Goal: Task Accomplishment & Management: Manage account settings

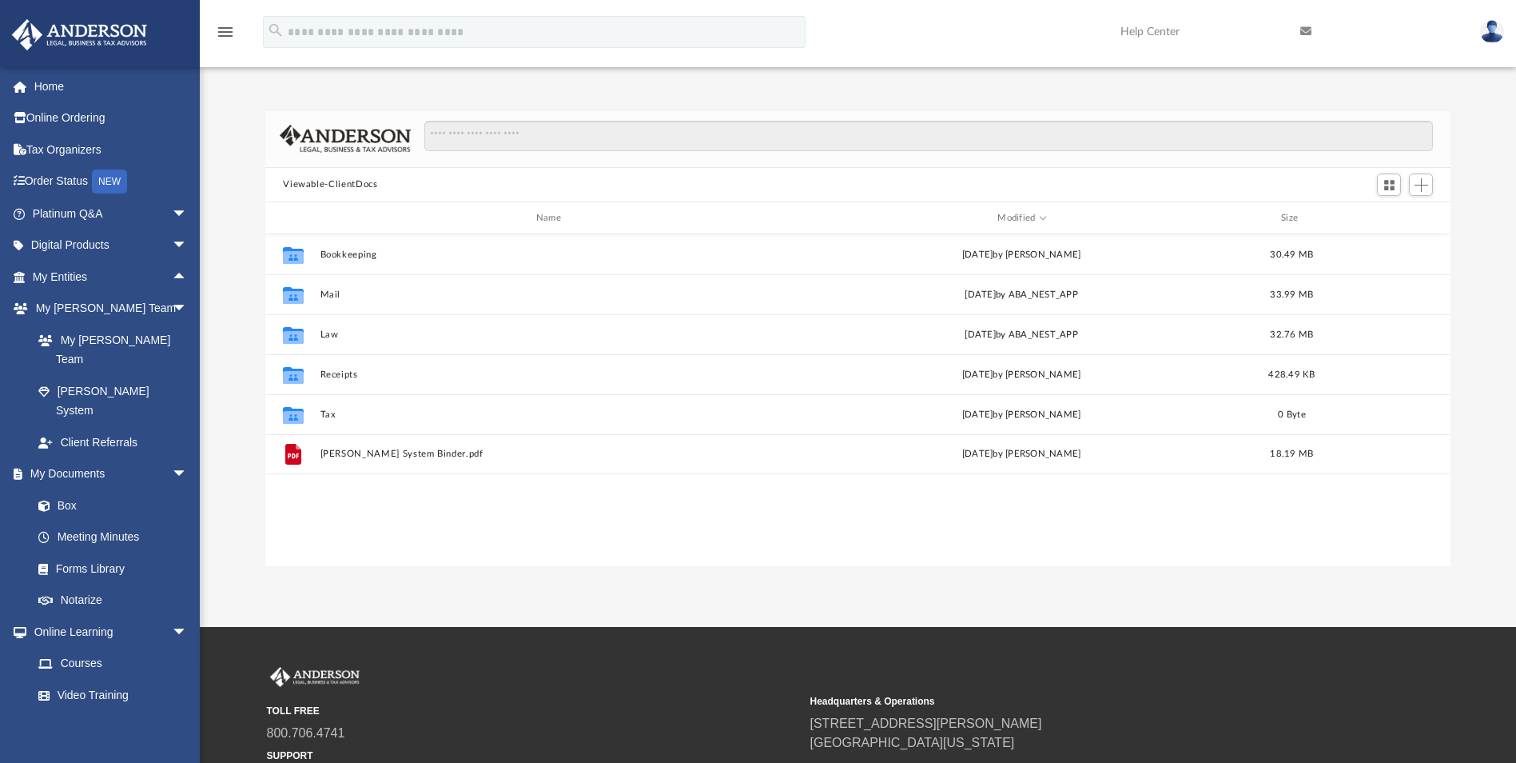
scroll to position [352, 1173]
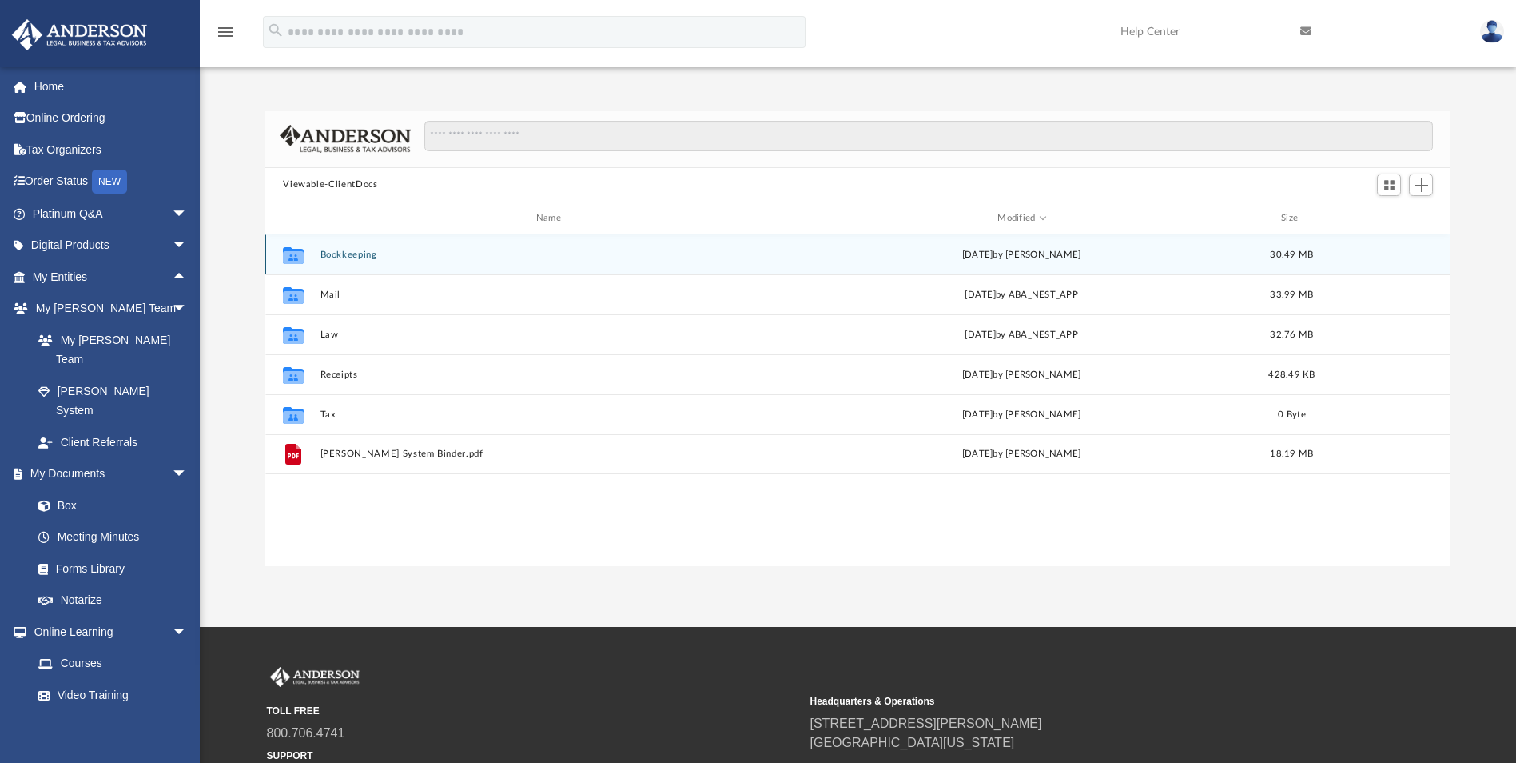
click at [333, 254] on button "Bookkeeping" at bounding box center [552, 254] width 463 height 10
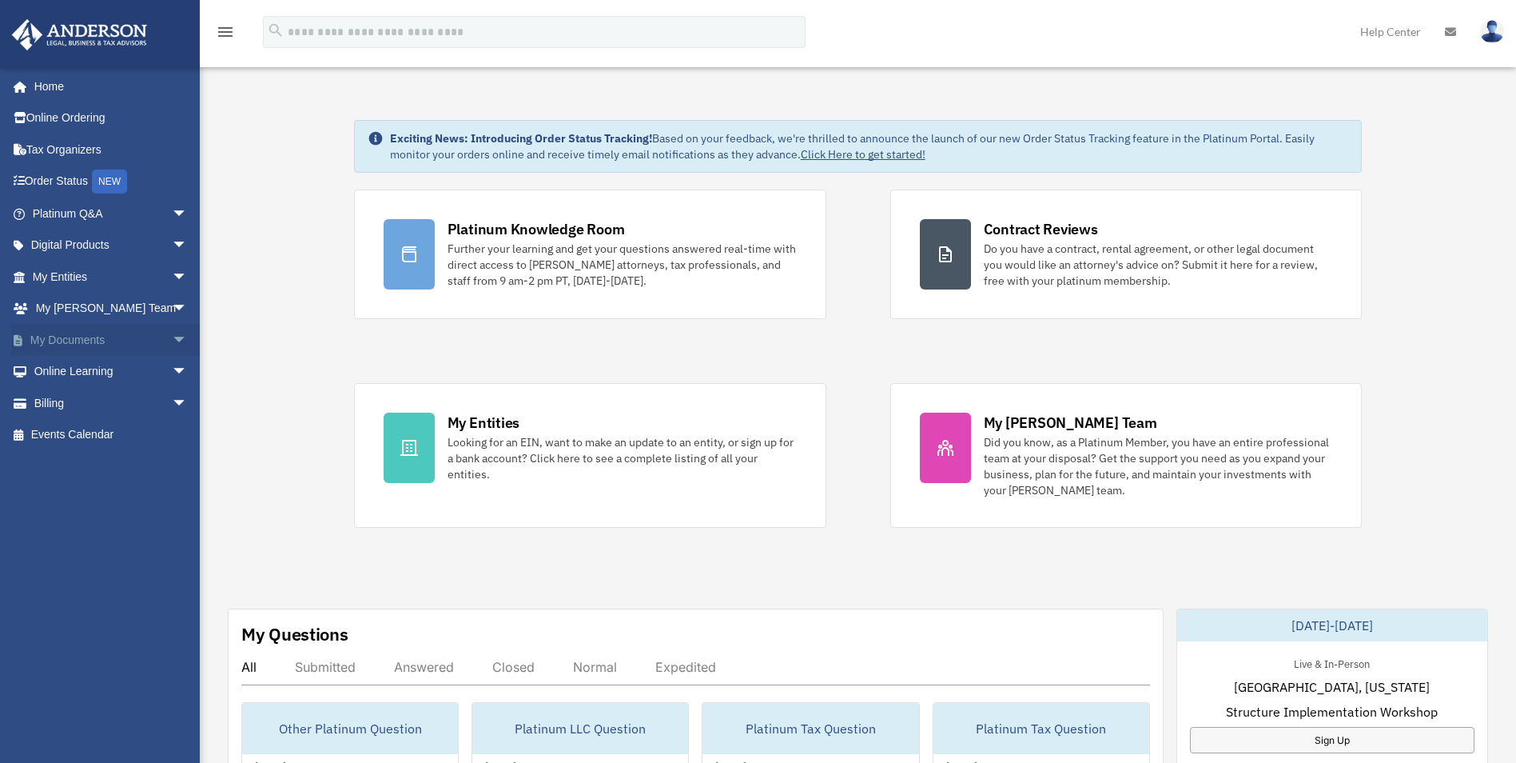
click at [172, 346] on span "arrow_drop_down" at bounding box center [188, 340] width 32 height 33
click at [58, 372] on link "Box" at bounding box center [116, 372] width 189 height 32
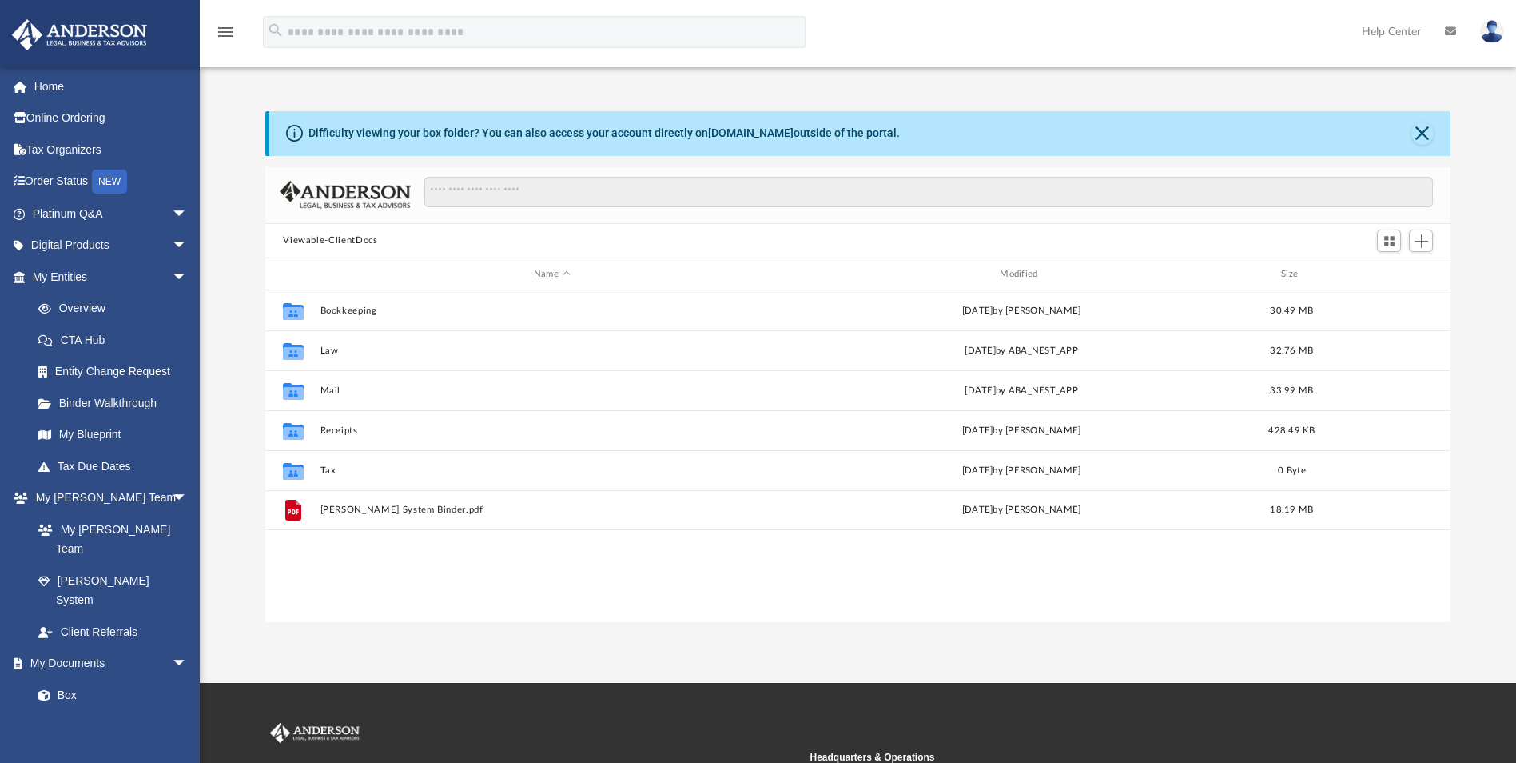
scroll to position [352, 1173]
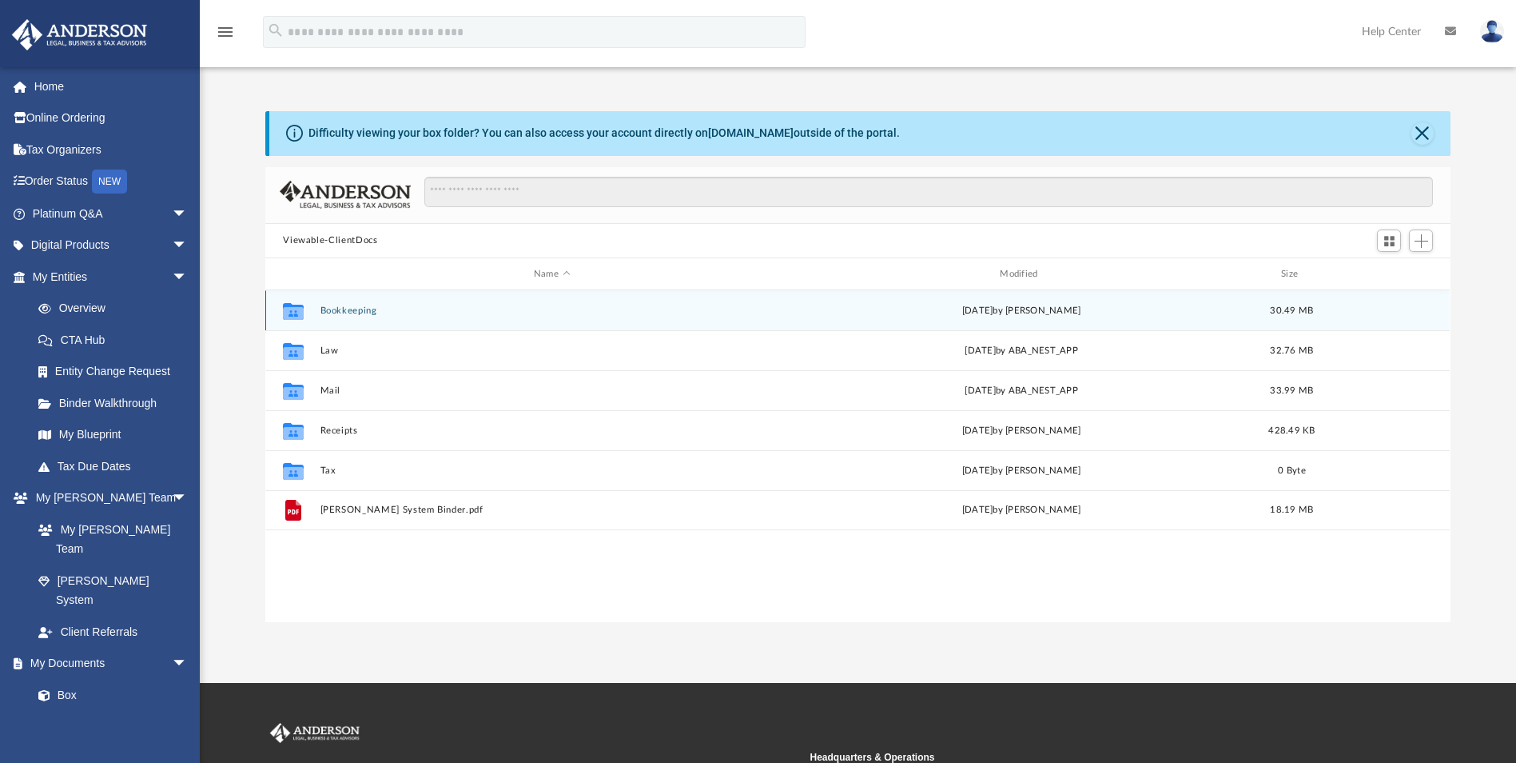
click at [349, 313] on button "Bookkeeping" at bounding box center [552, 310] width 463 height 10
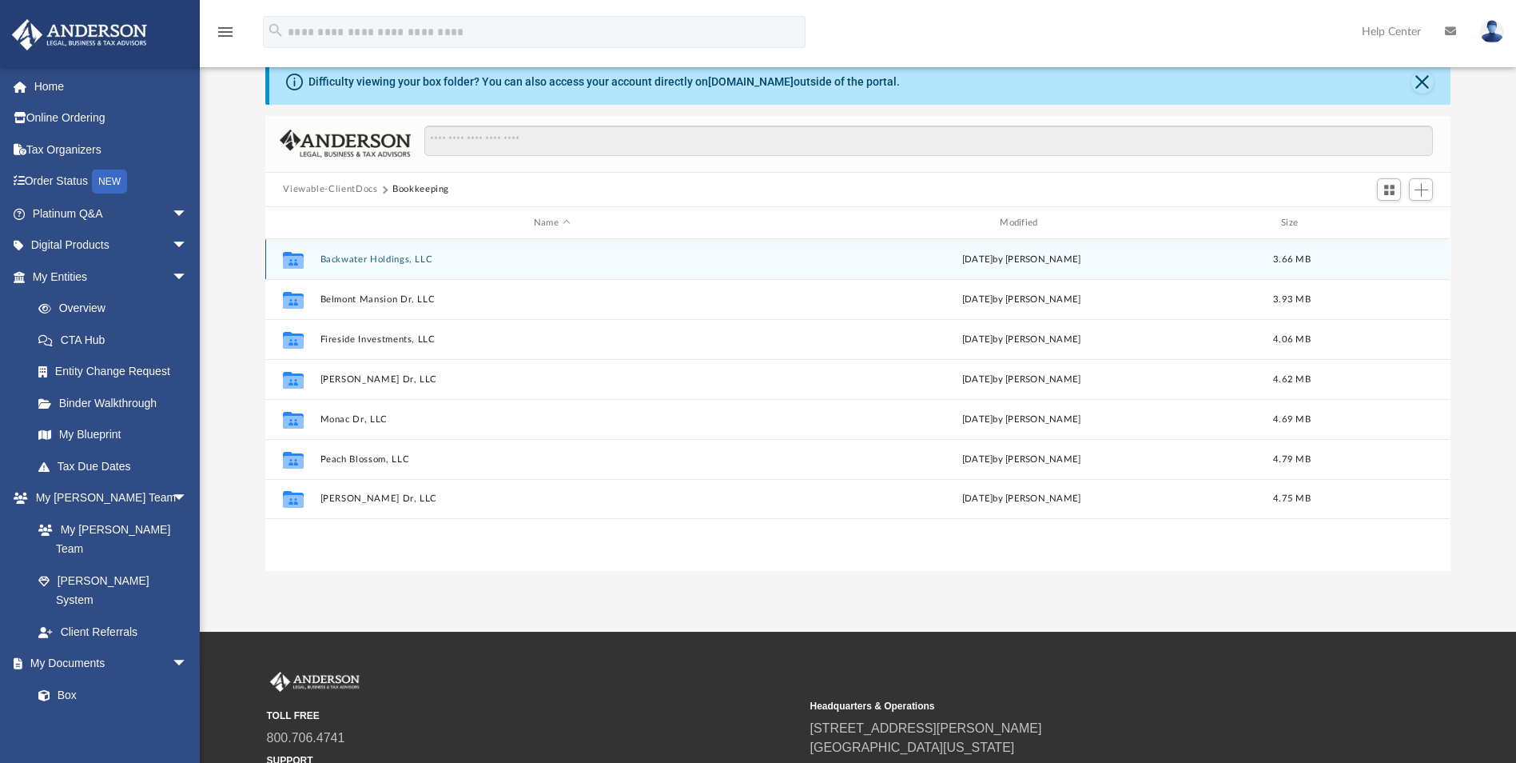
scroll to position [80, 0]
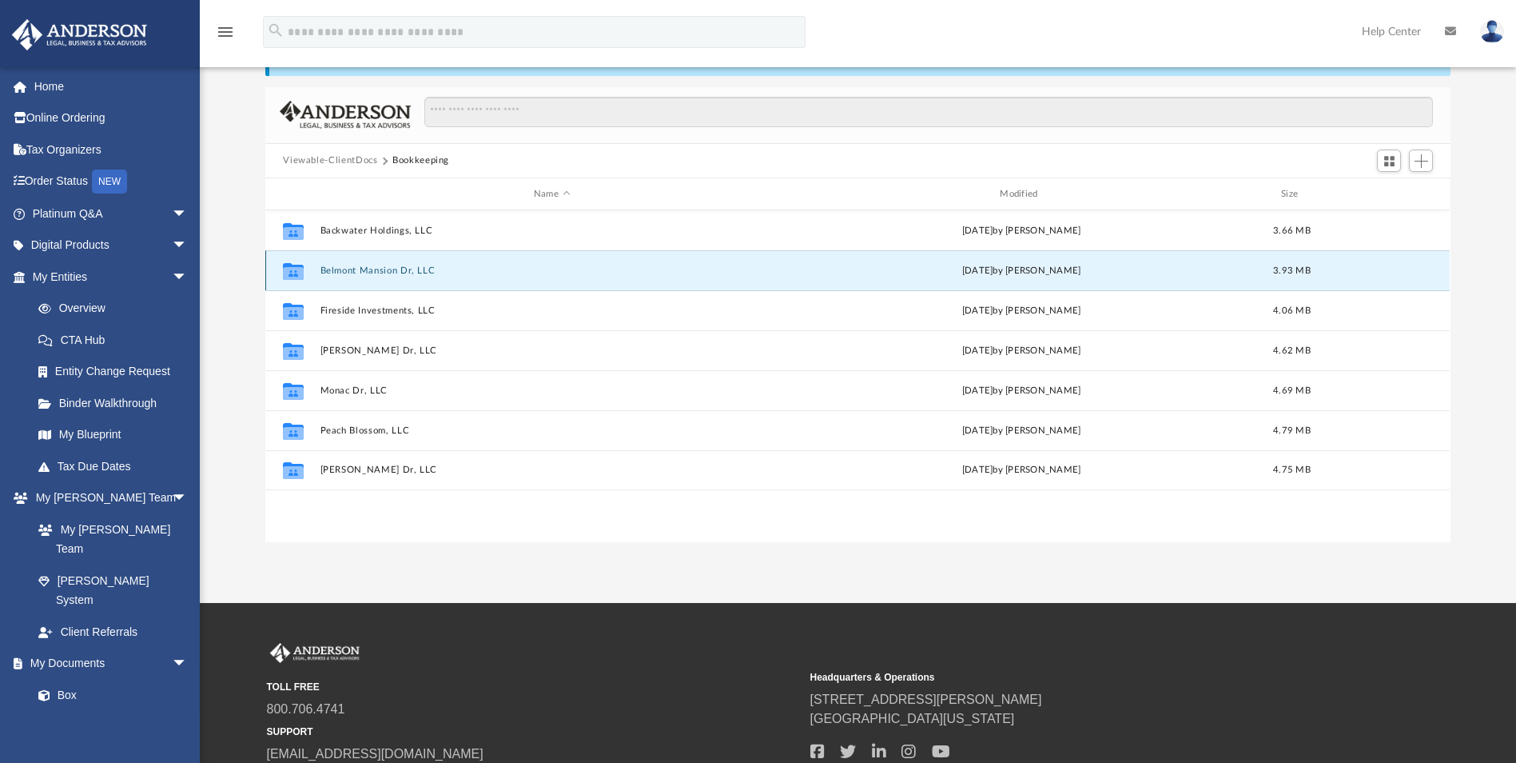
click at [404, 276] on button "Belmont Mansion Dr, LLC" at bounding box center [552, 270] width 463 height 10
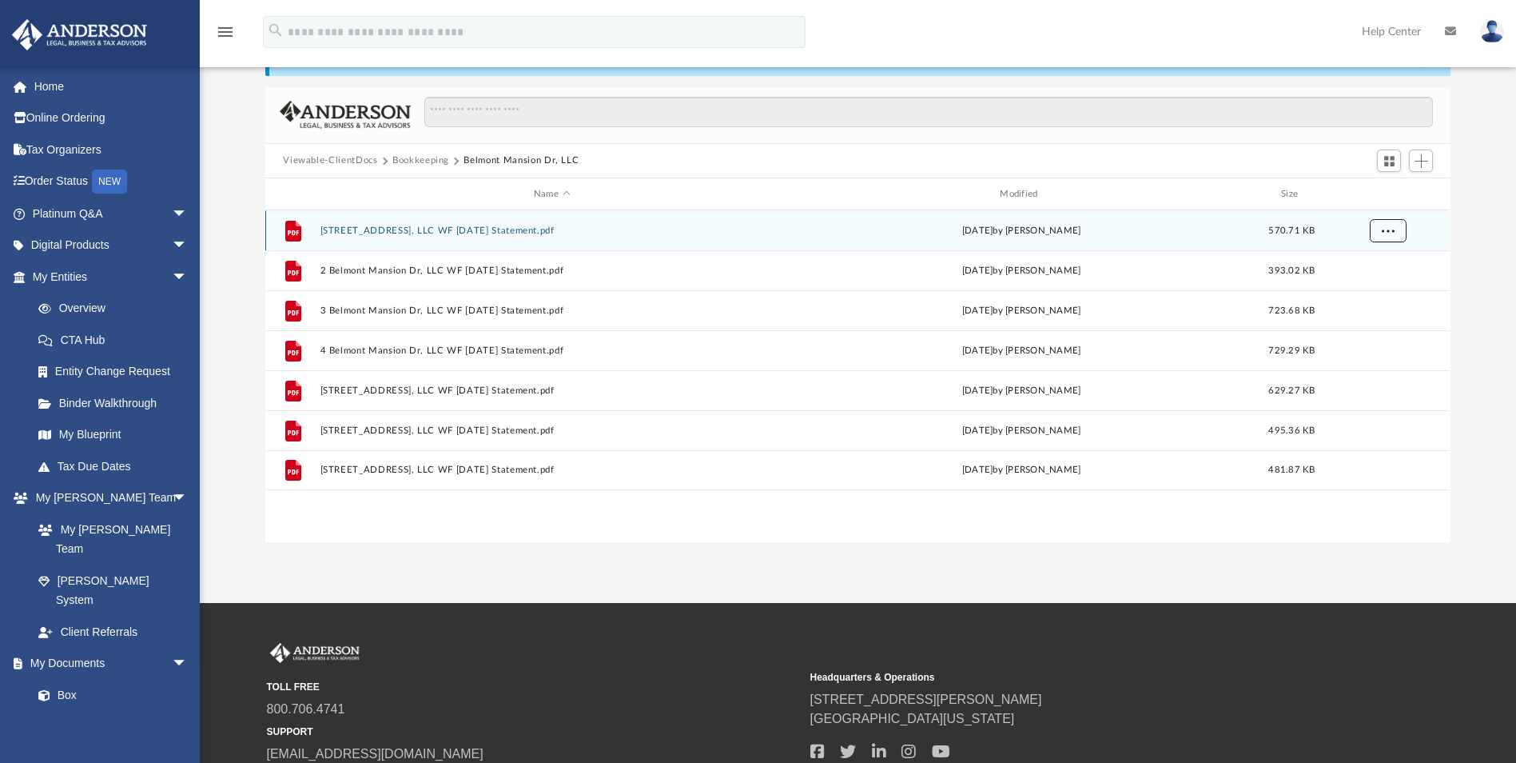
click at [1384, 228] on span "More options" at bounding box center [1388, 230] width 13 height 9
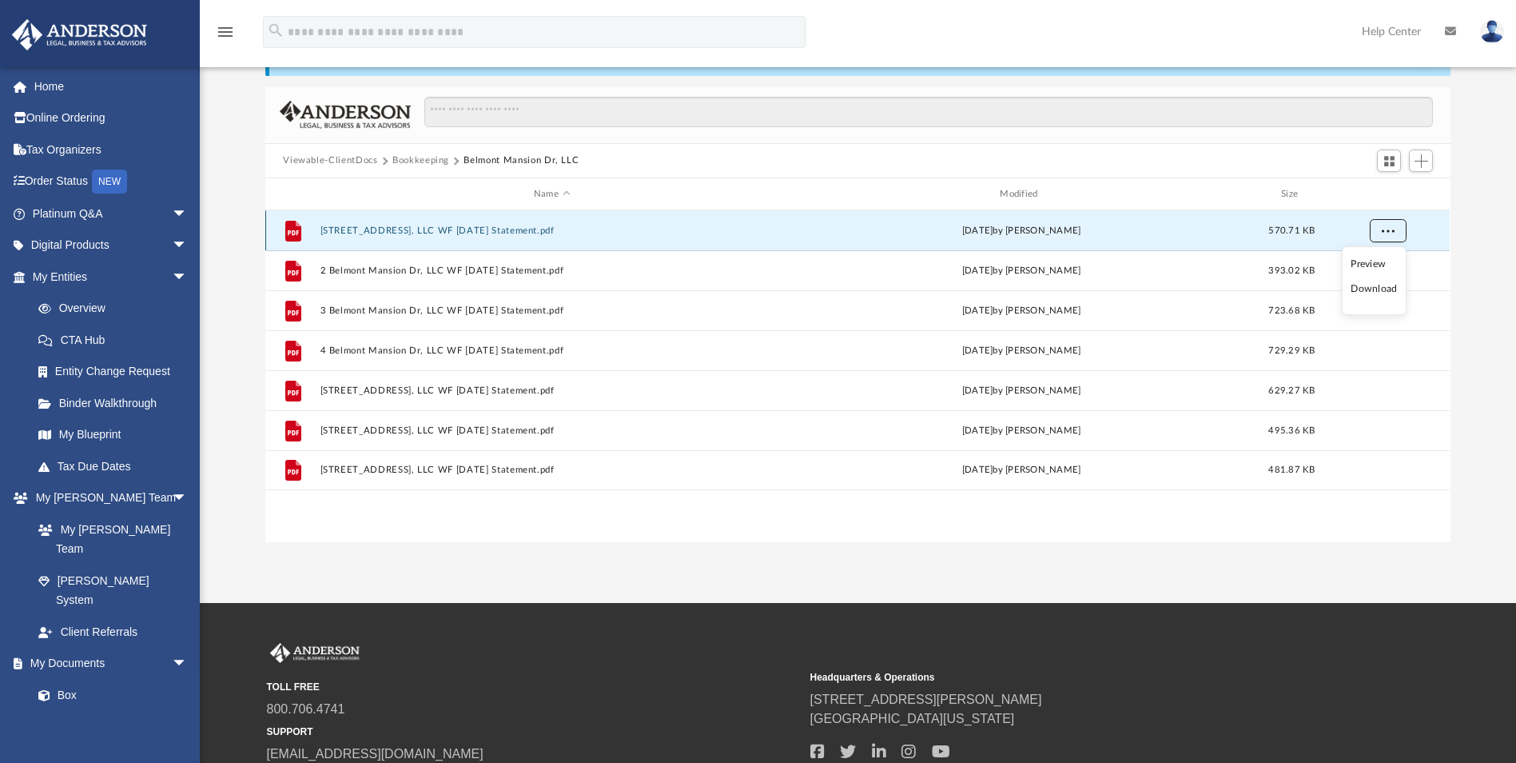
click at [1384, 228] on span "More options" at bounding box center [1388, 230] width 13 height 9
click at [1428, 159] on span "Add" at bounding box center [1422, 161] width 14 height 14
click at [1412, 217] on li "New Folder" at bounding box center [1398, 217] width 51 height 17
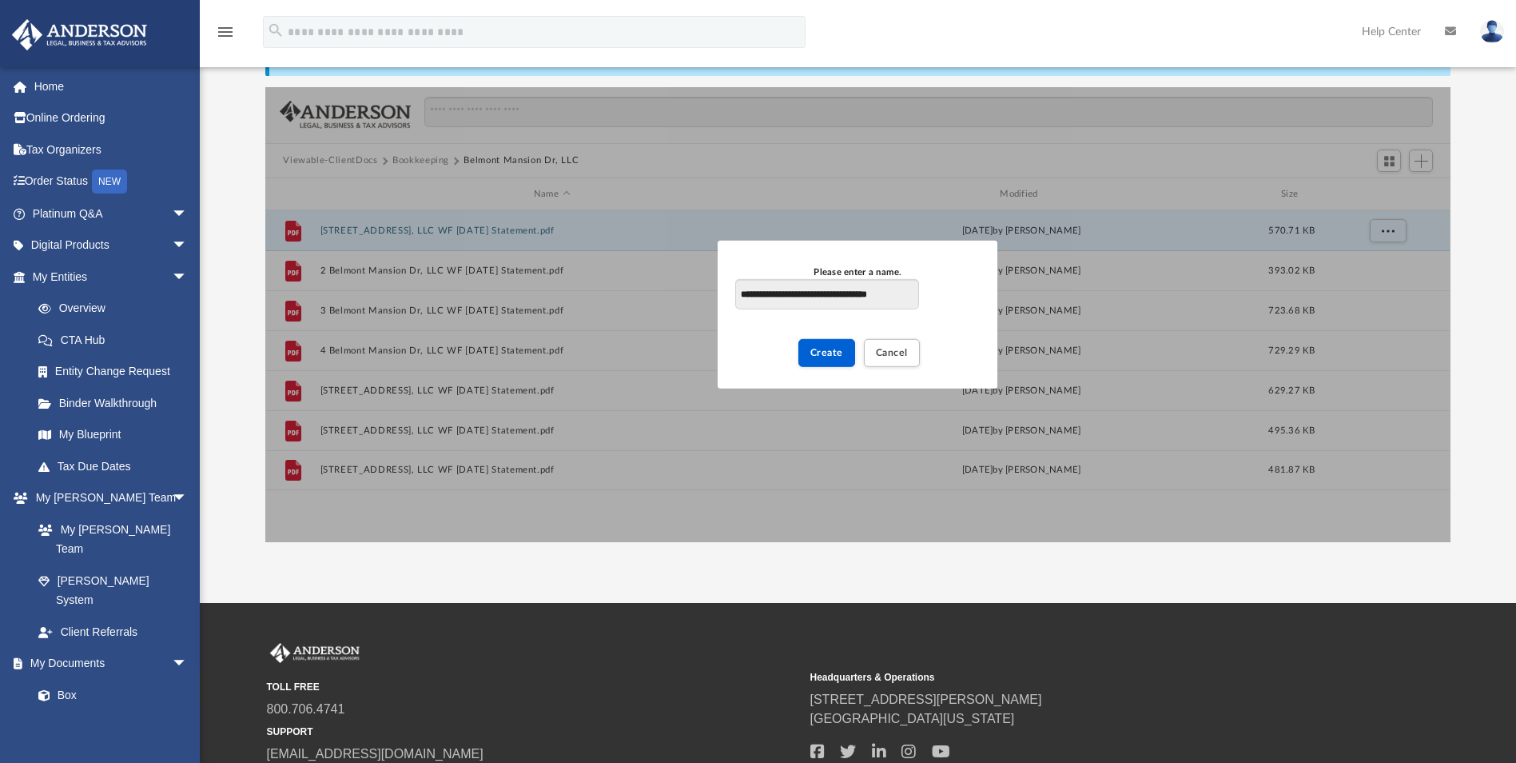
scroll to position [0, 2]
click at [847, 293] on input "**********" at bounding box center [826, 294] width 183 height 30
type input "**********"
click at [816, 357] on span "Create" at bounding box center [827, 353] width 33 height 10
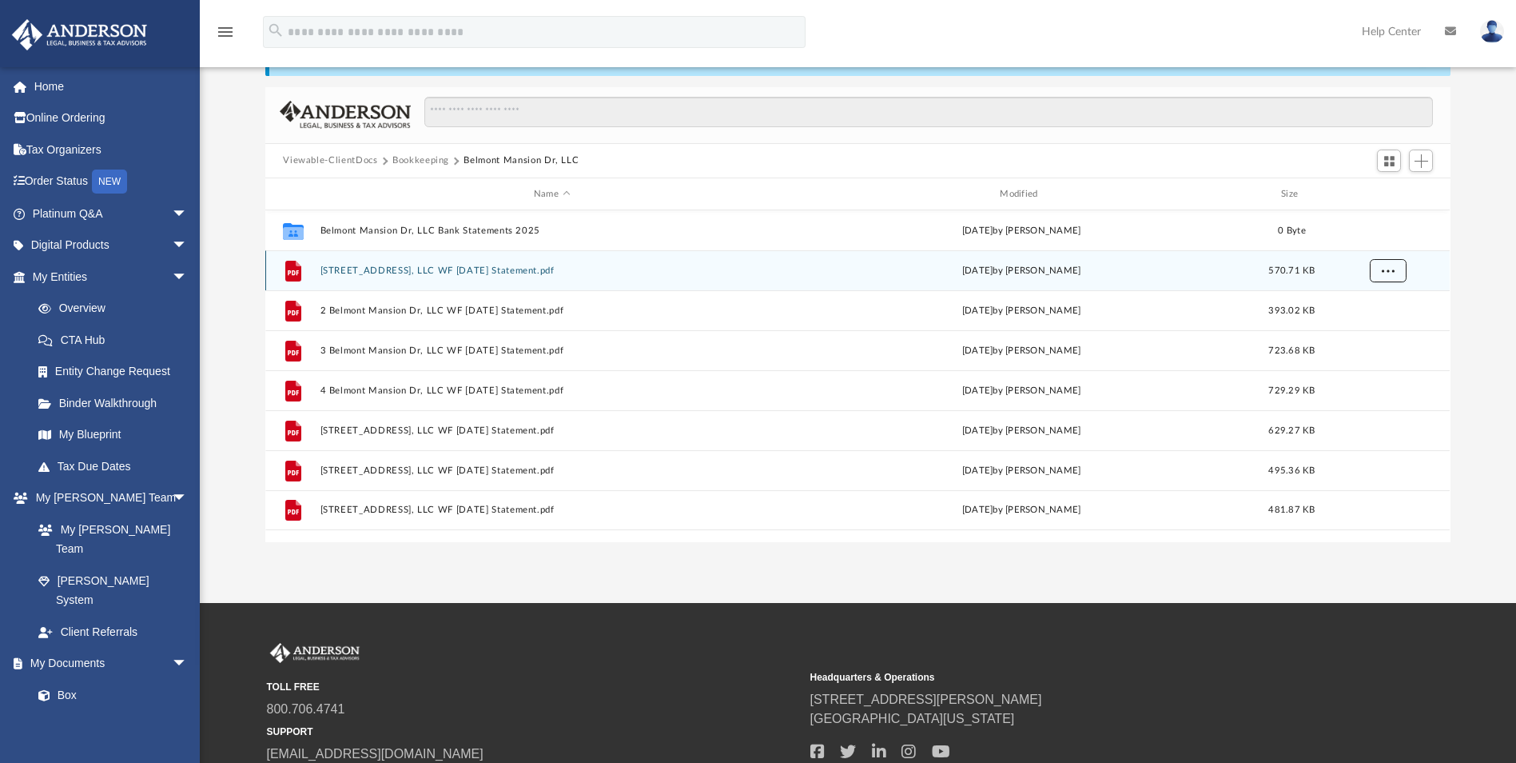
click at [1384, 264] on button "More options" at bounding box center [1388, 271] width 37 height 24
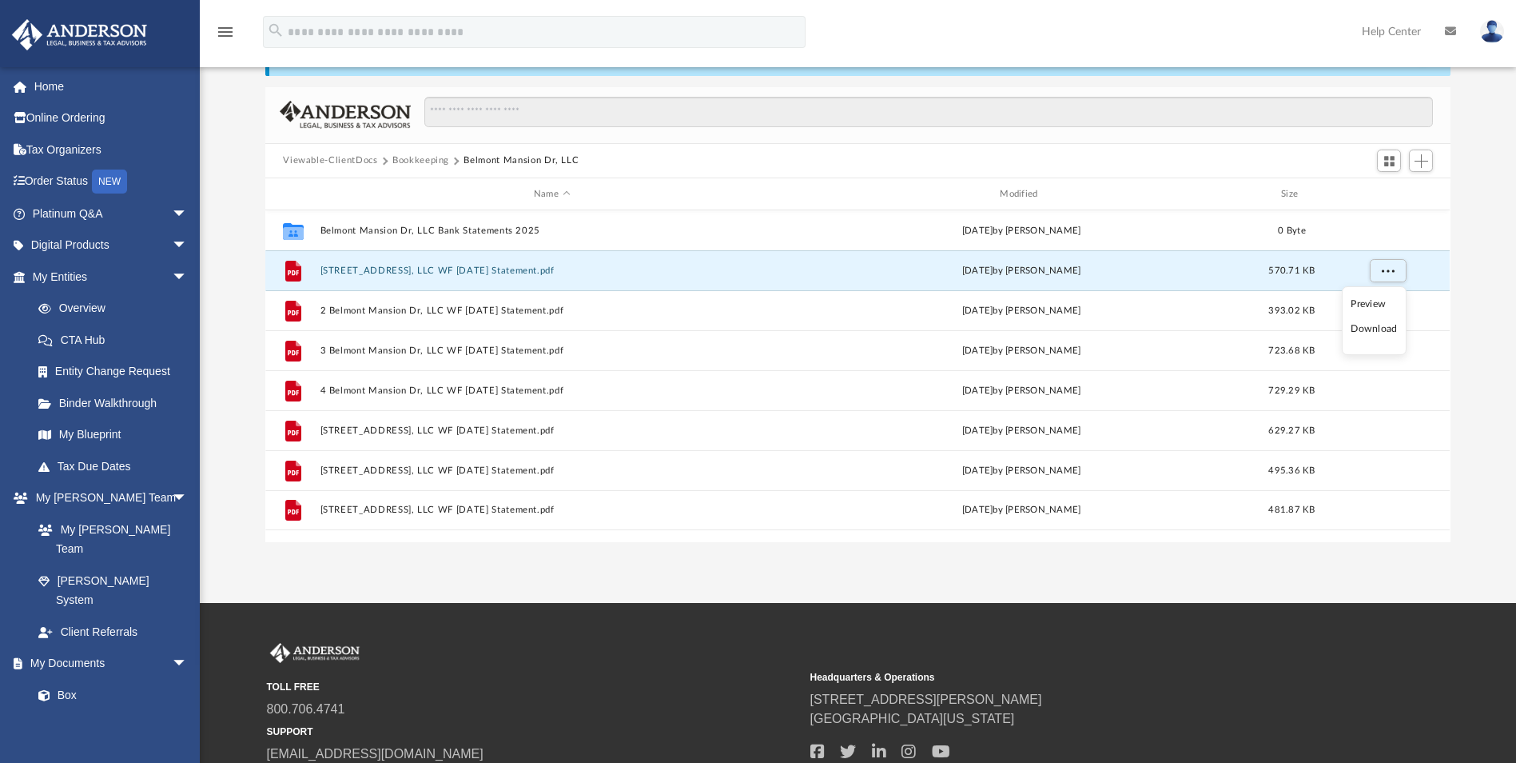
click at [571, 559] on div "App gkigar@gmail.com Sign Out gkigar@gmail.com Home Online Ordering Tax Organiz…" at bounding box center [758, 261] width 1516 height 683
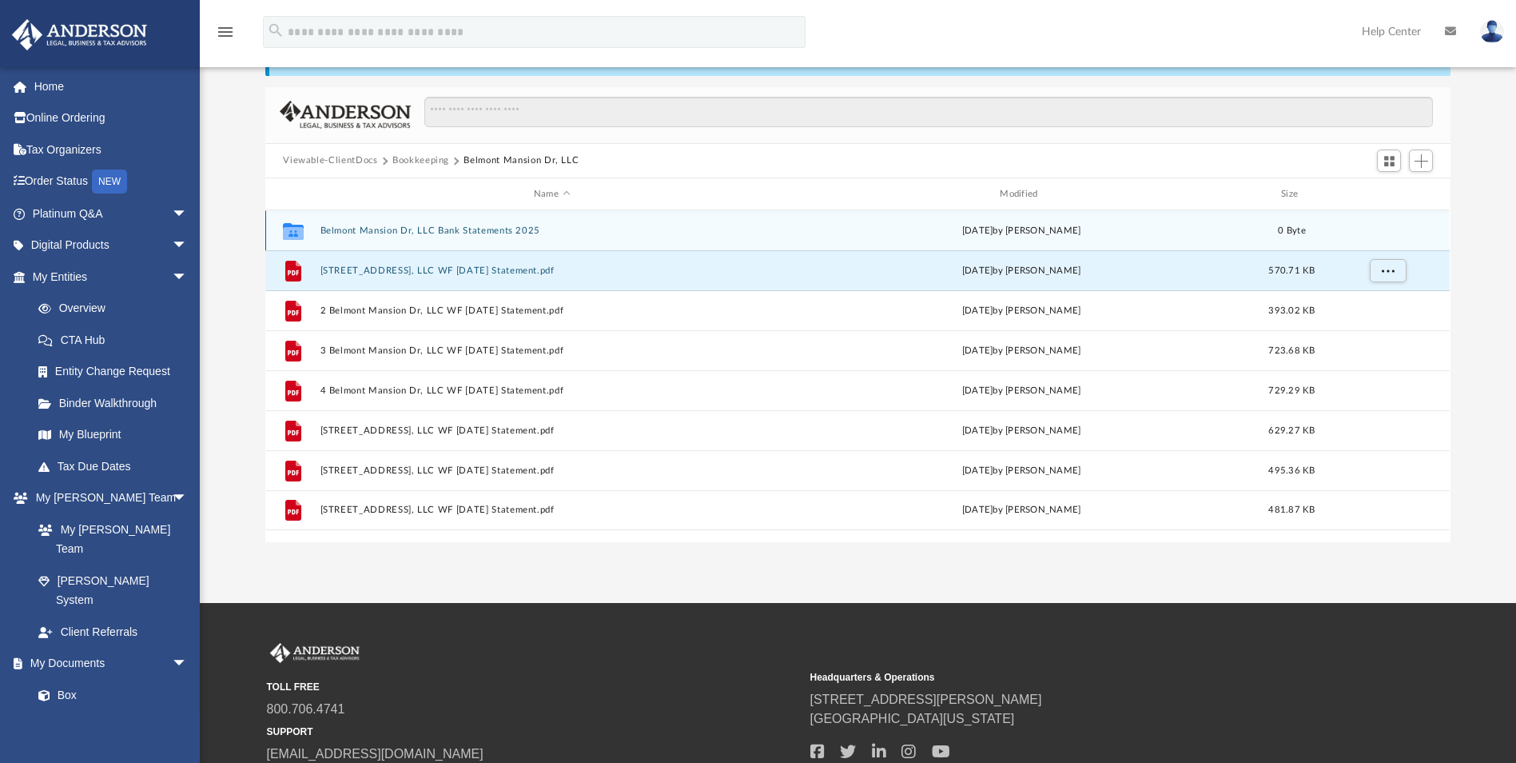
click at [1185, 239] on div "Collaborated Folder Belmont Mansion Dr, LLC Bank Statements 2025 [DATE] by [PER…" at bounding box center [857, 230] width 1185 height 40
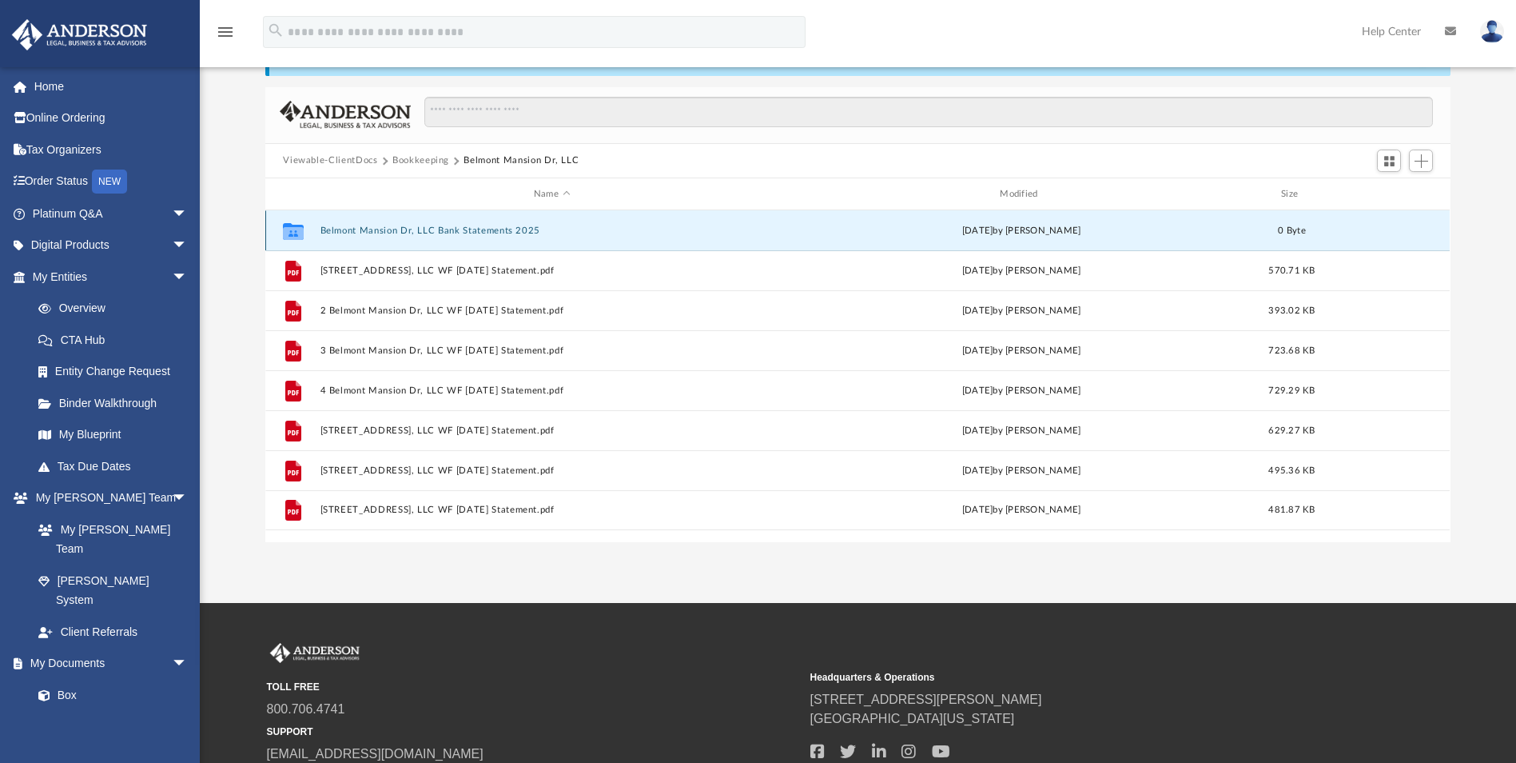
click at [902, 236] on div "today by Gregory D. Kigar" at bounding box center [1022, 231] width 463 height 14
click at [502, 225] on button "Belmont Mansion Dr, LLC Bank Statements 2025" at bounding box center [552, 230] width 463 height 10
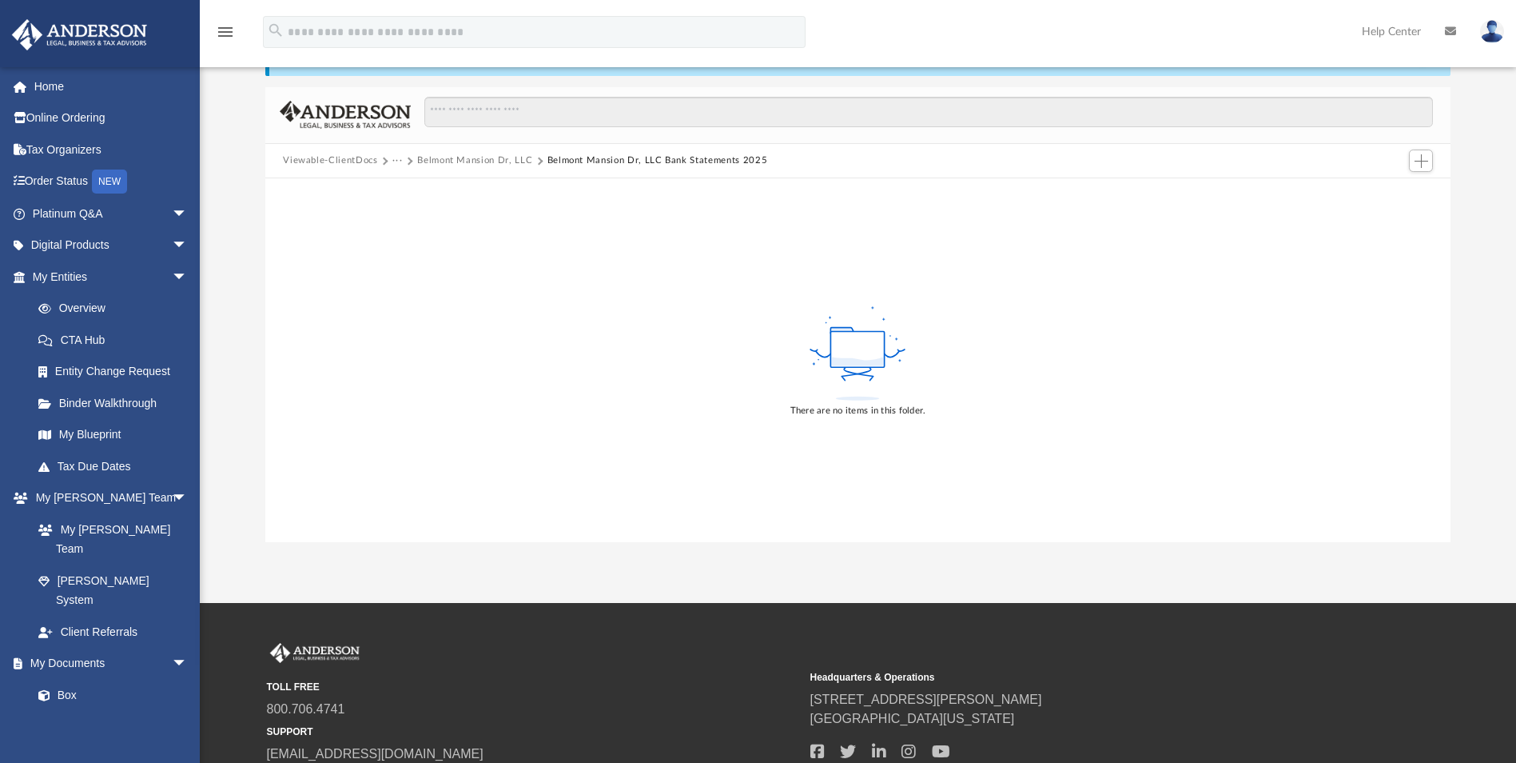
click at [671, 160] on button "Belmont Mansion Dr, LLC Bank Statements 2025" at bounding box center [658, 160] width 221 height 14
click at [602, 159] on button "Belmont Mansion Dr, LLC Bank Statements 2025" at bounding box center [658, 160] width 221 height 14
click at [491, 161] on button "Belmont Mansion Dr, LLC" at bounding box center [474, 160] width 115 height 14
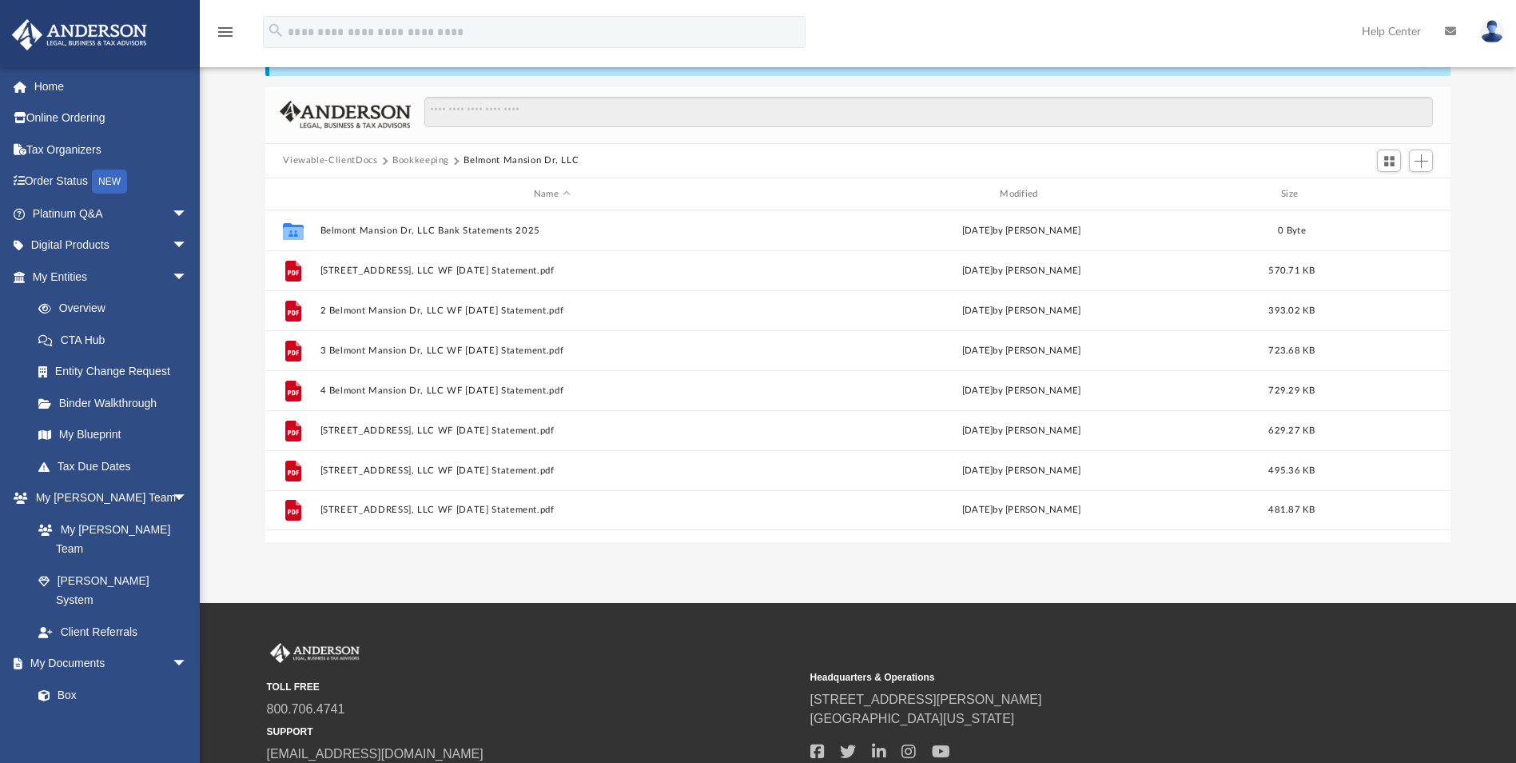
scroll to position [352, 1173]
click at [1384, 165] on span "Switch to Grid View" at bounding box center [1390, 161] width 14 height 14
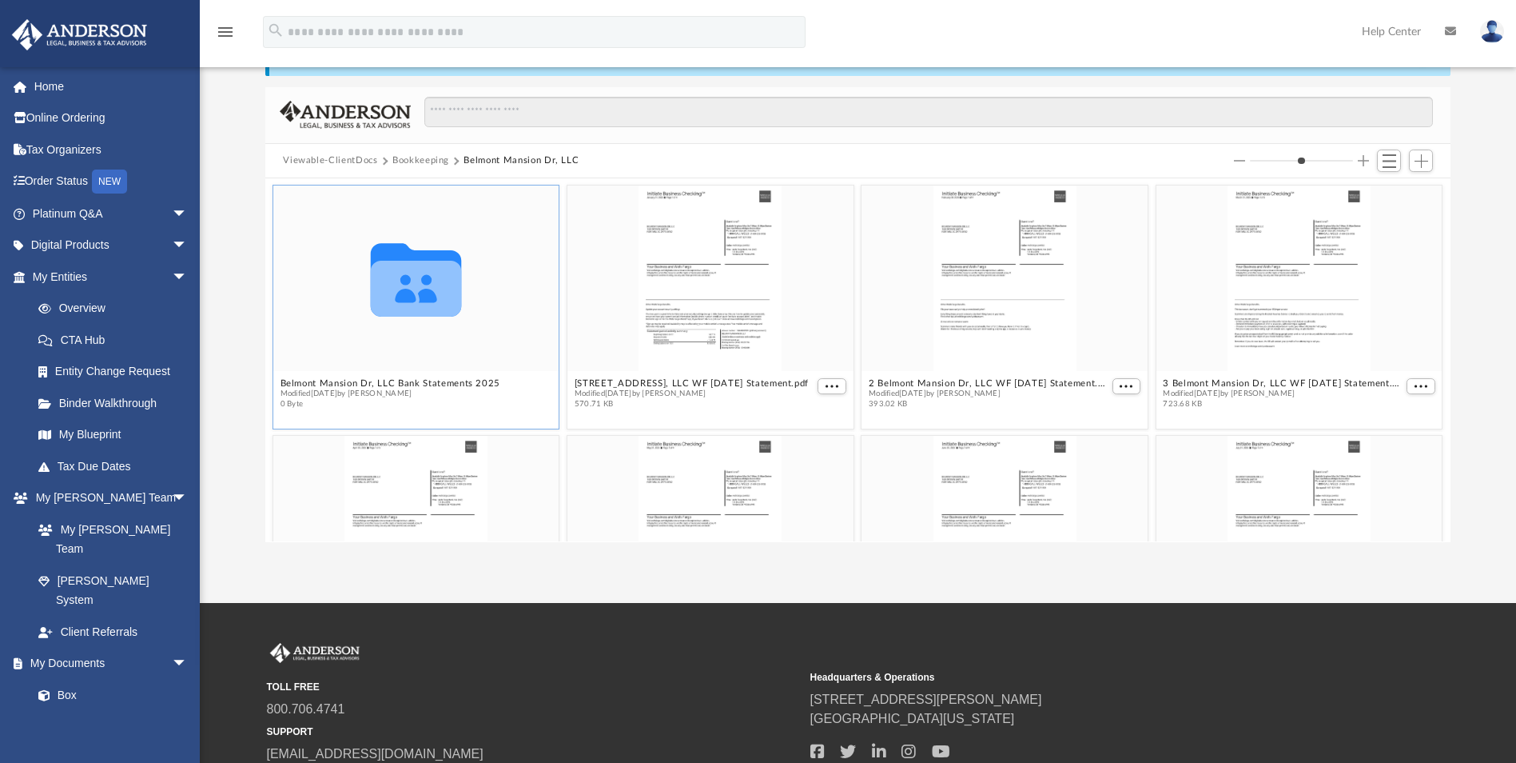
click at [405, 312] on icon "grid" at bounding box center [416, 289] width 90 height 56
click at [1395, 167] on span "Switch to List View" at bounding box center [1390, 161] width 14 height 14
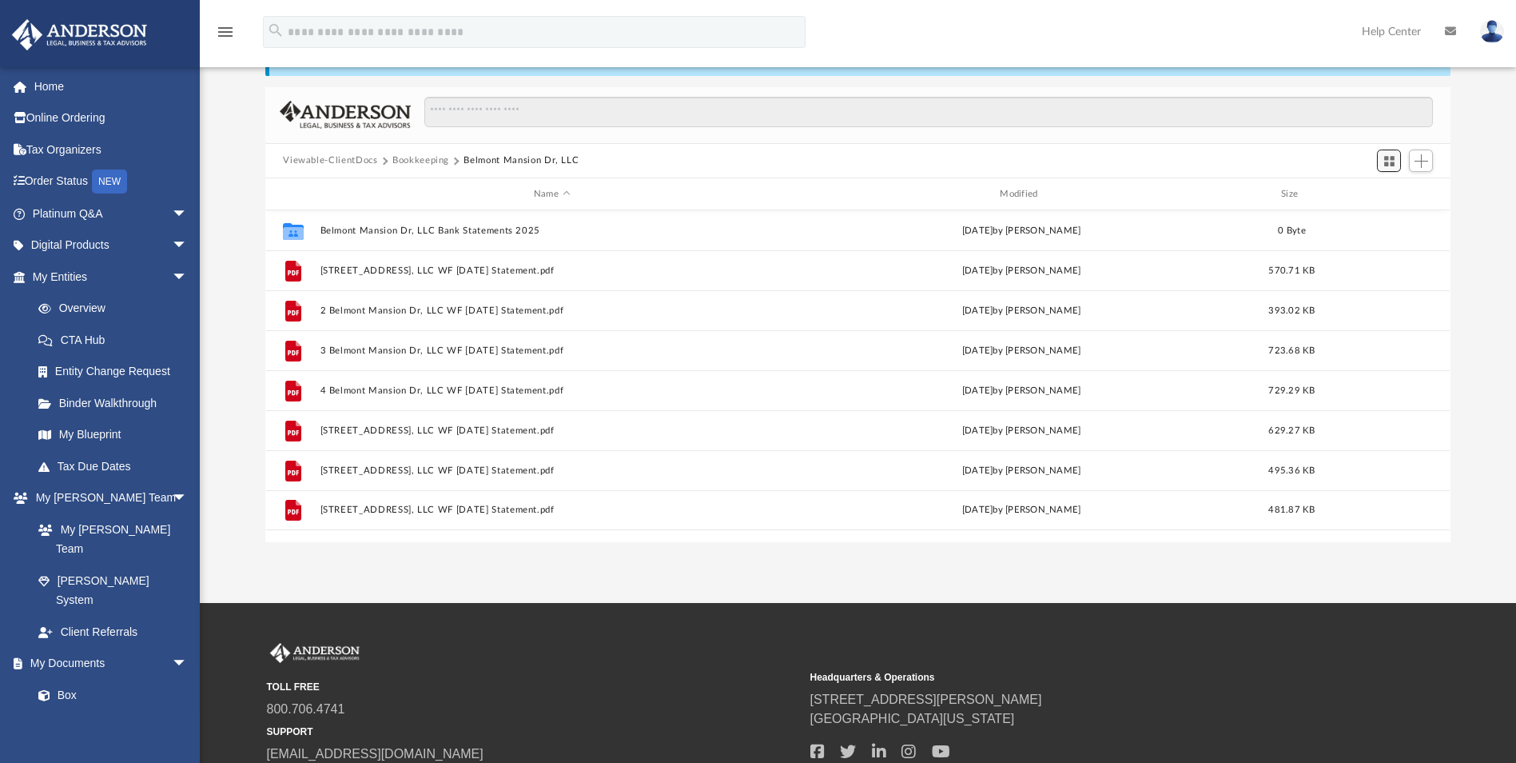
click at [1395, 167] on span "Switch to Grid View" at bounding box center [1390, 161] width 14 height 14
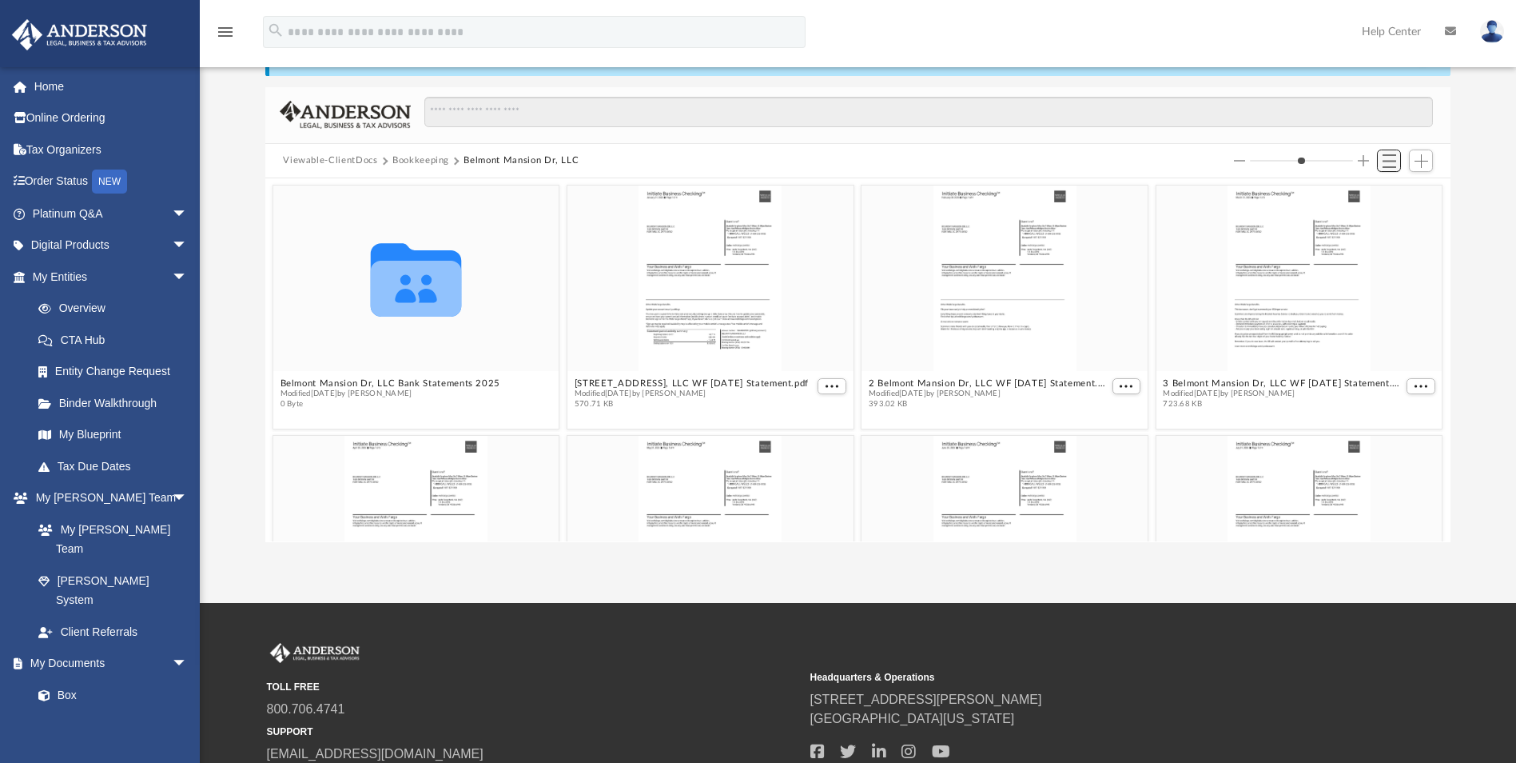
click at [1383, 161] on span "Switch to List View" at bounding box center [1390, 161] width 14 height 14
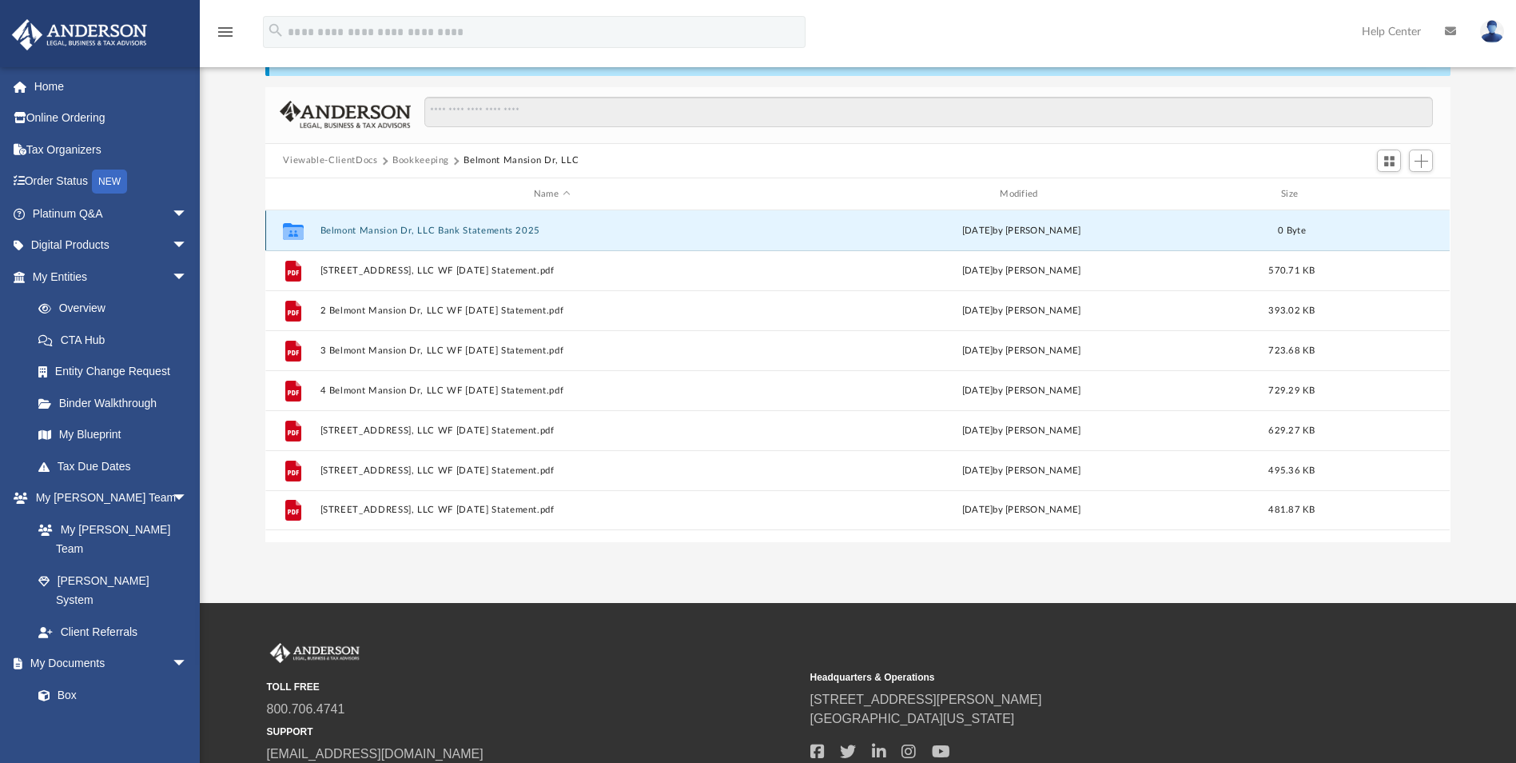
drag, startPoint x: 519, startPoint y: 233, endPoint x: 480, endPoint y: 232, distance: 38.4
click at [480, 232] on button "Belmont Mansion Dr, LLC Bank Statements 2025" at bounding box center [552, 230] width 463 height 10
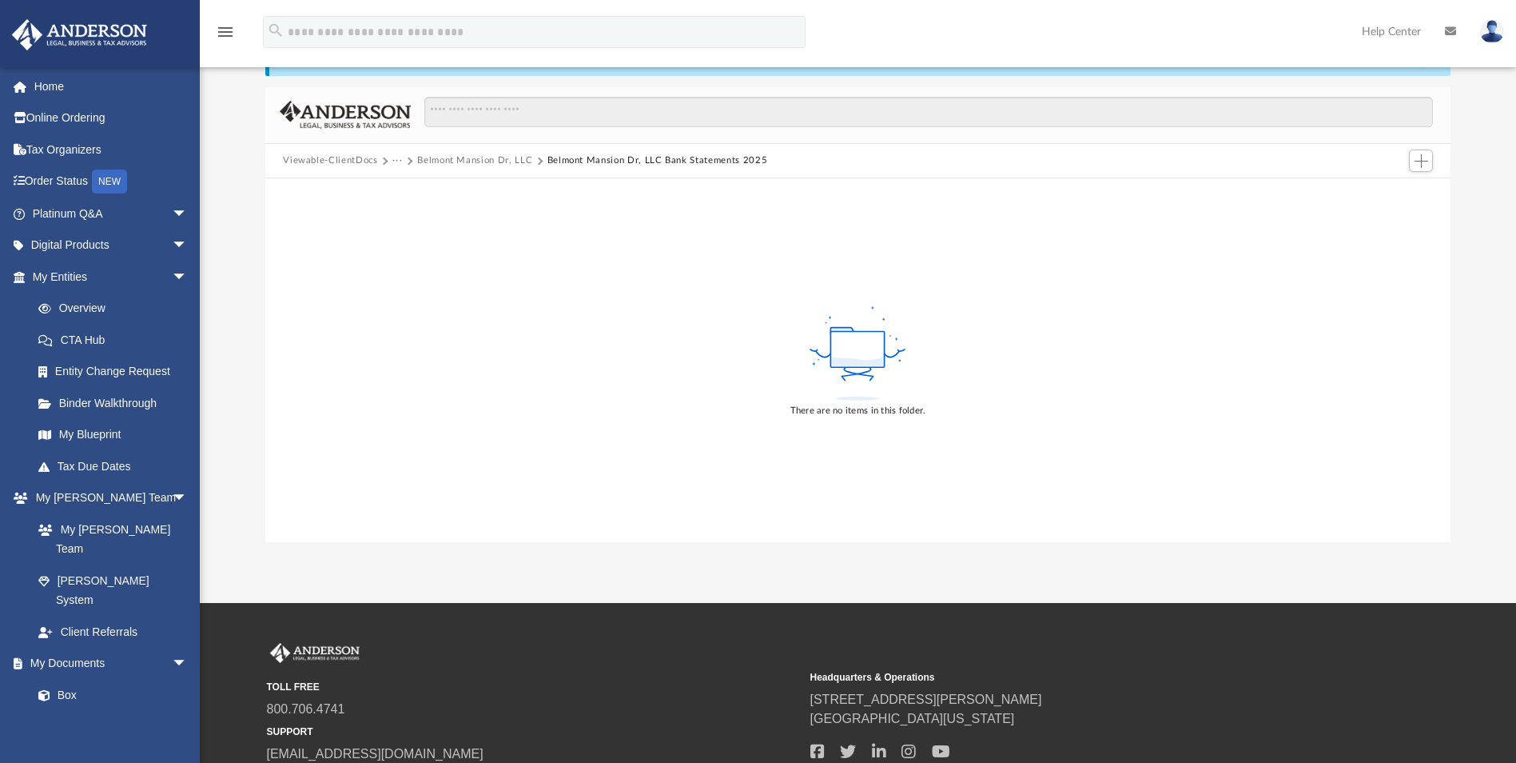
click at [459, 164] on button "Belmont Mansion Dr, LLC" at bounding box center [474, 160] width 115 height 14
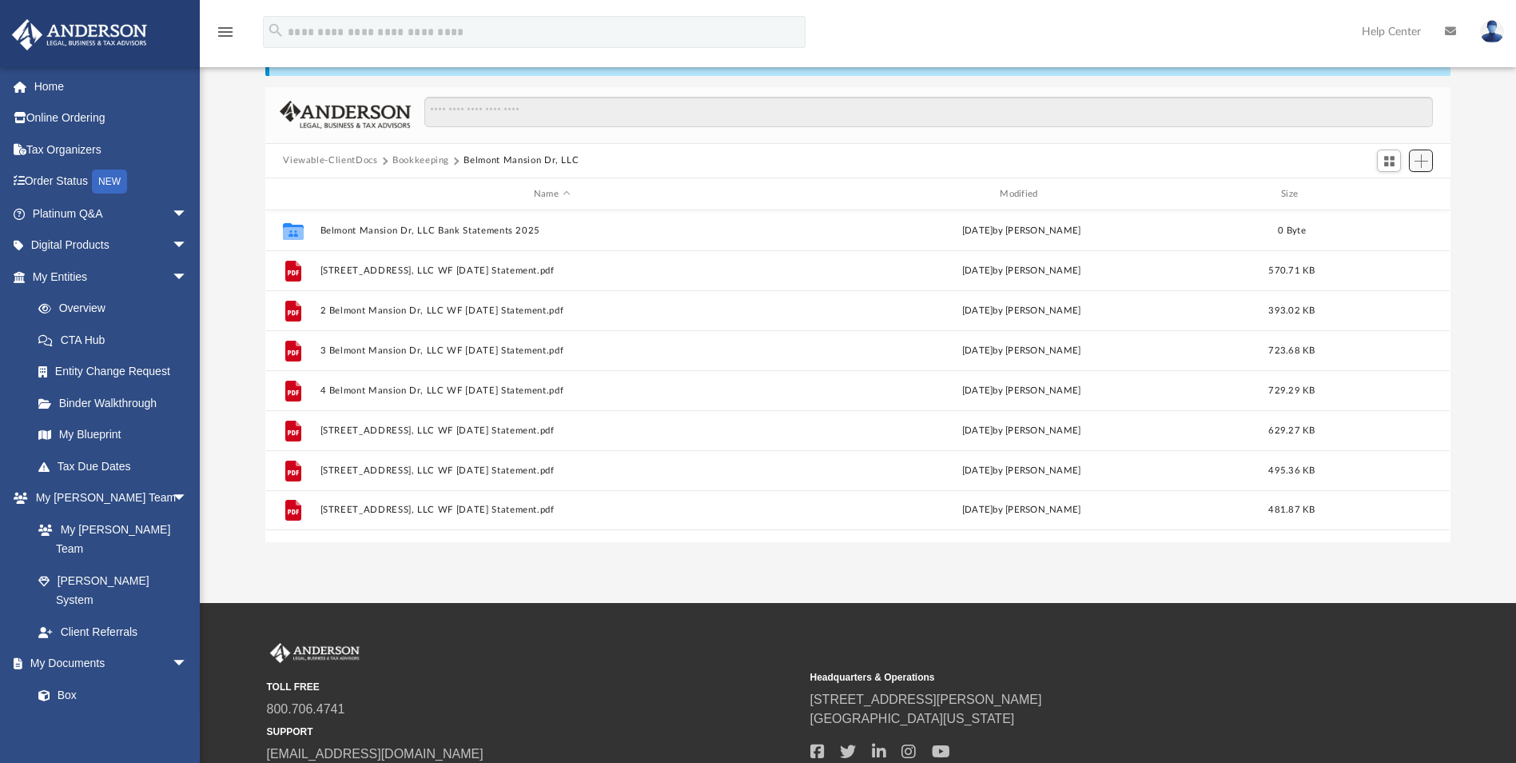
click at [1426, 163] on span "Add" at bounding box center [1422, 161] width 14 height 14
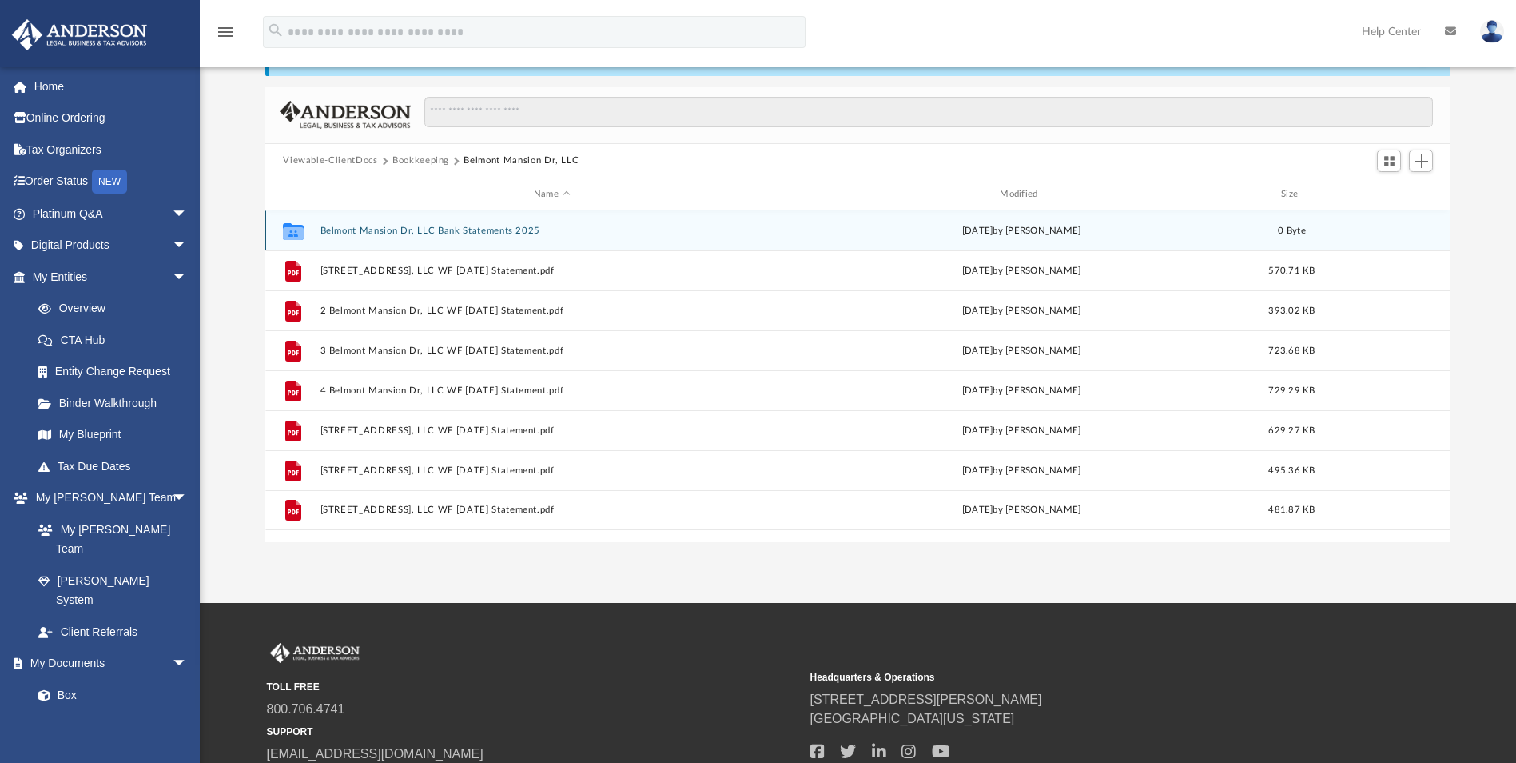
click at [1295, 229] on span "0 Byte" at bounding box center [1293, 230] width 28 height 9
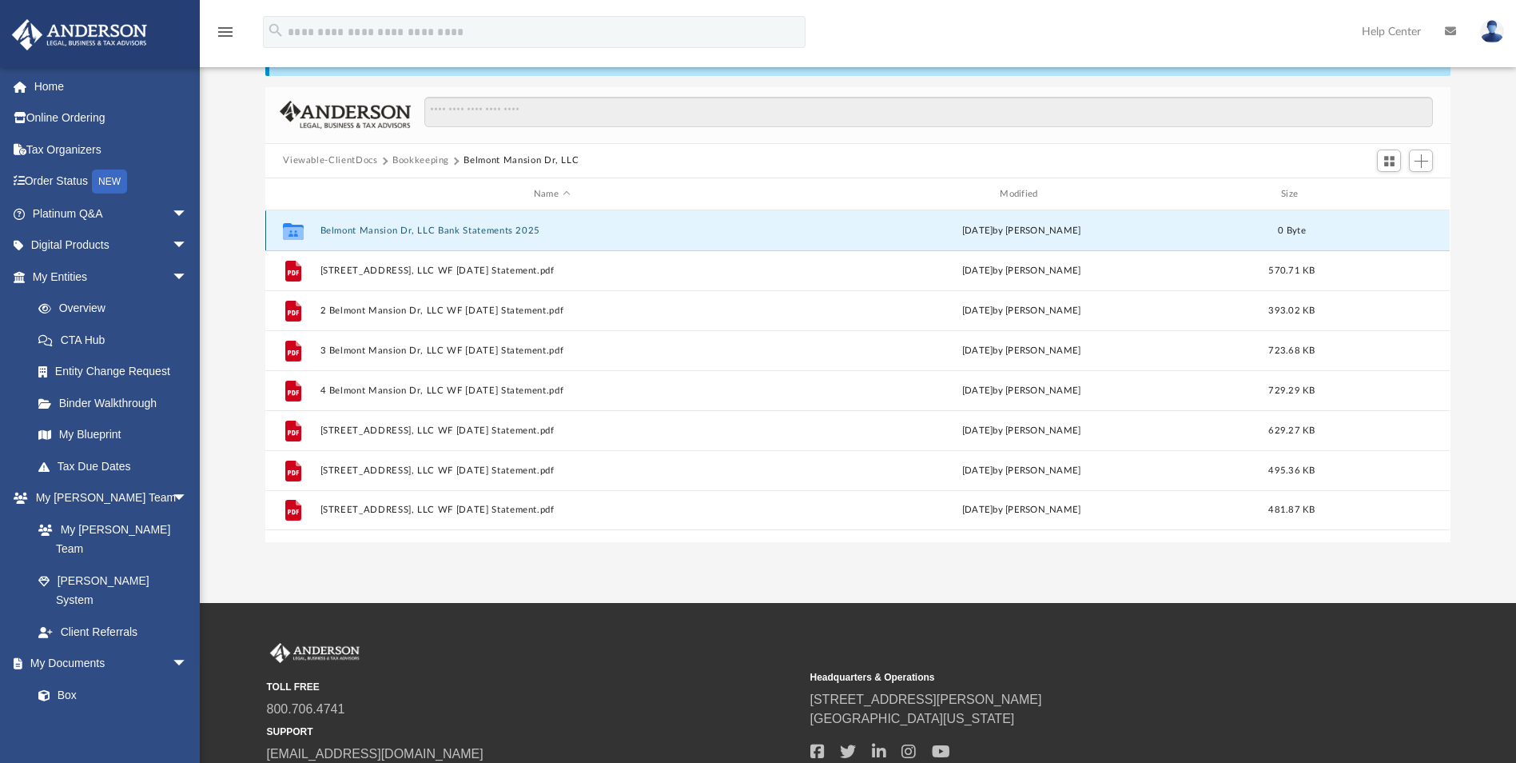
click at [1295, 229] on span "0 Byte" at bounding box center [1293, 230] width 28 height 9
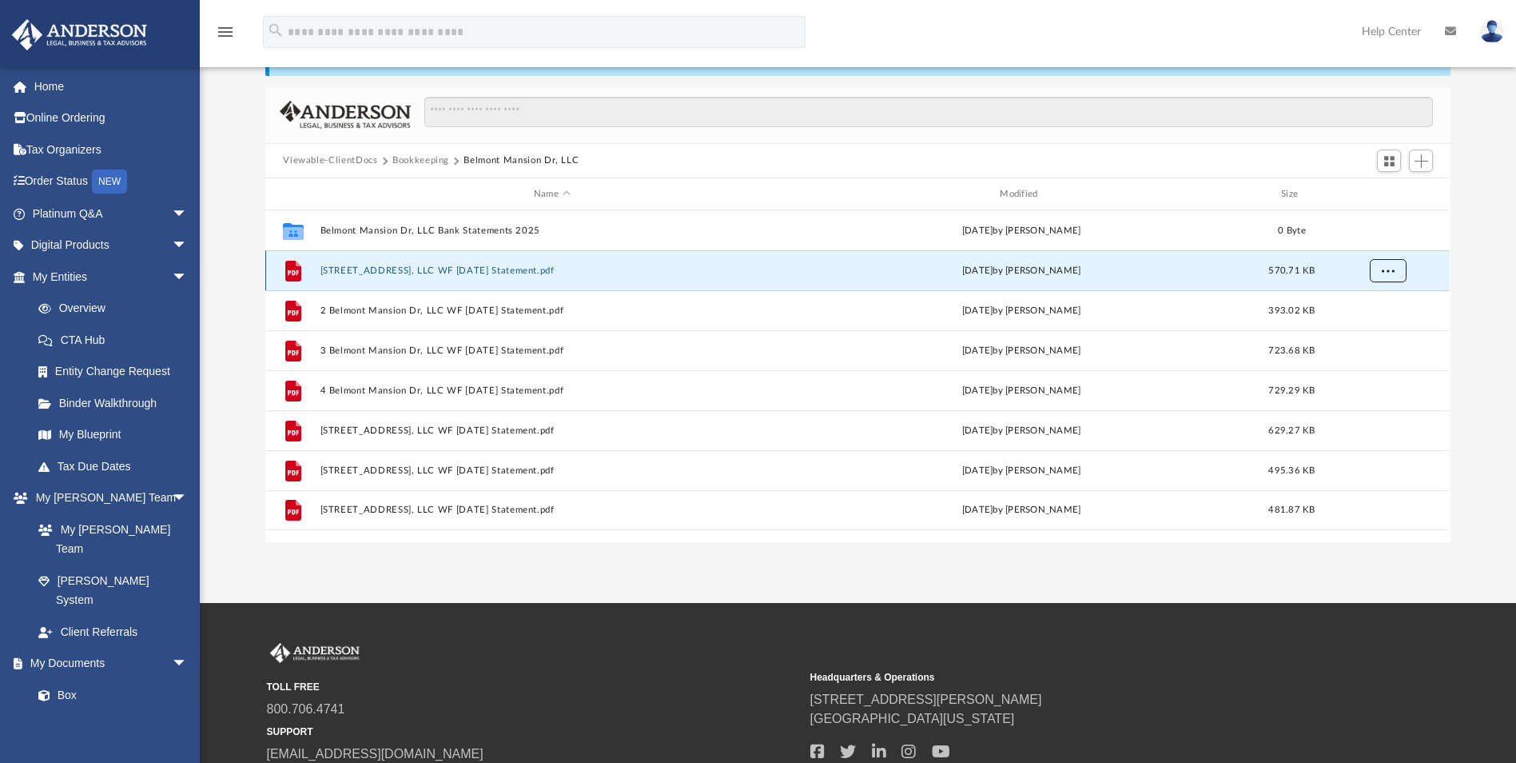
click at [1380, 269] on button "More options" at bounding box center [1388, 271] width 37 height 24
click at [1372, 299] on li "Preview" at bounding box center [1374, 304] width 46 height 17
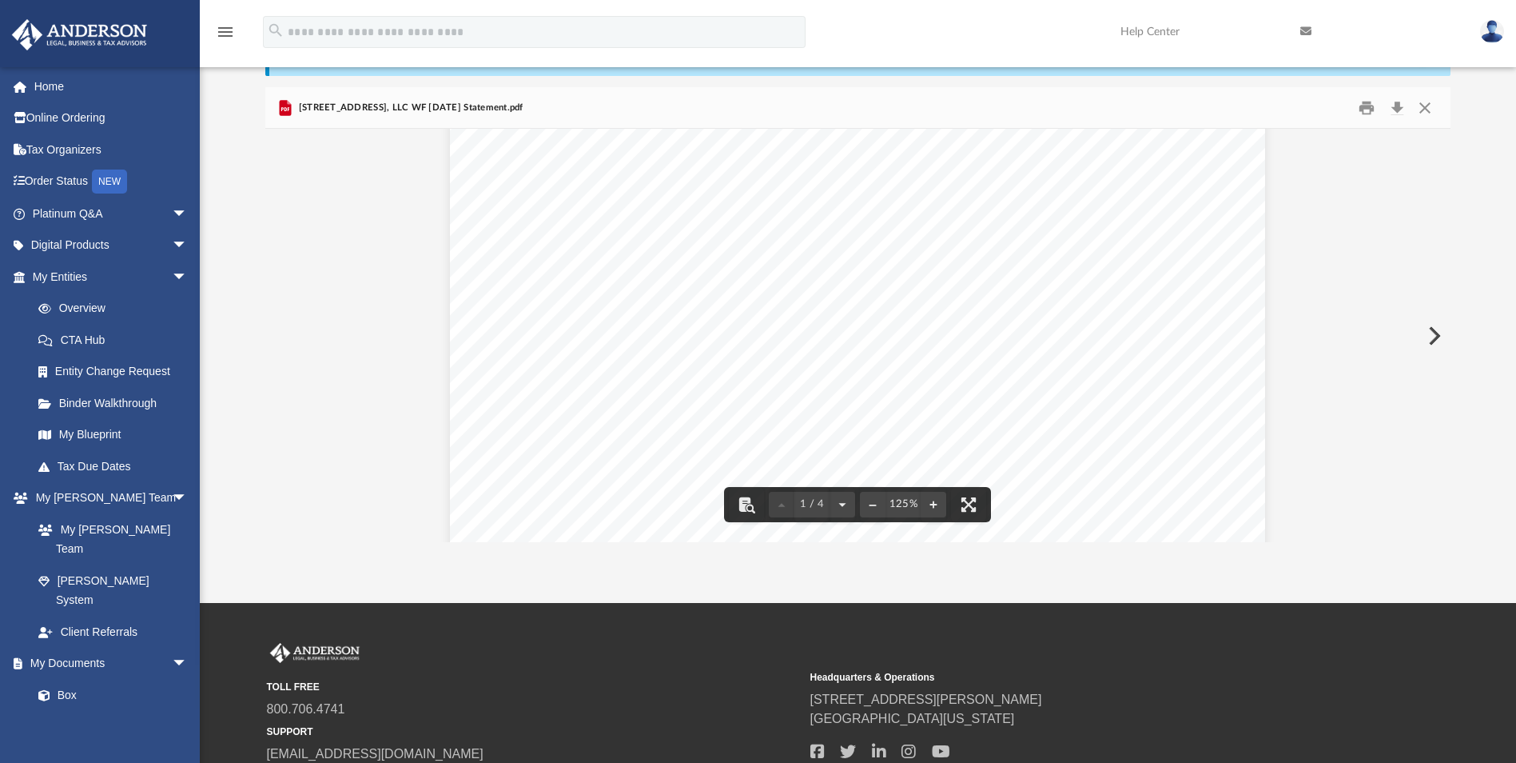
scroll to position [799, 0]
click at [1438, 94] on div "[STREET_ADDRESS], LLC WF [DATE] Statement.pdf" at bounding box center [857, 108] width 1185 height 42
click at [1431, 107] on button "Close" at bounding box center [1425, 107] width 29 height 25
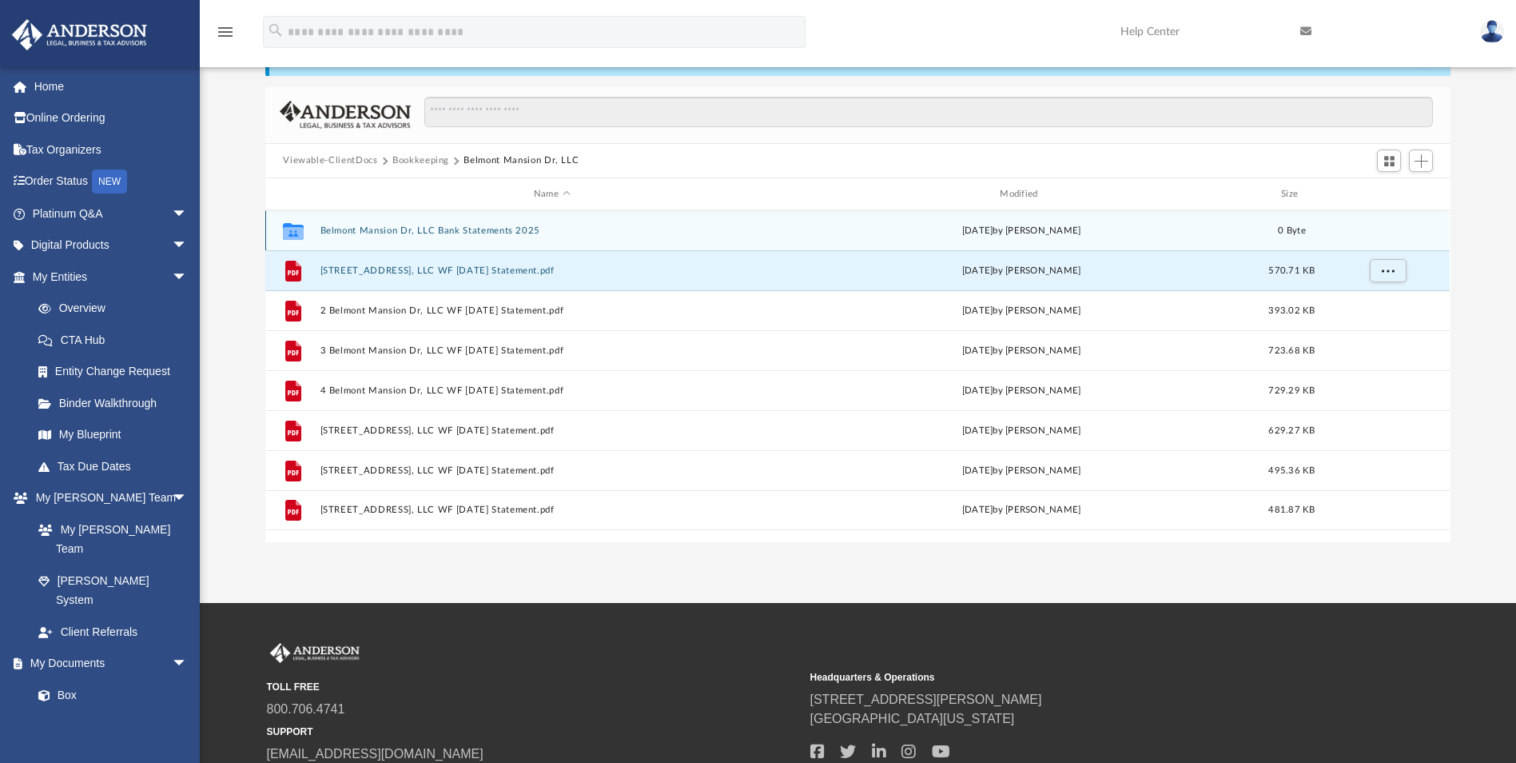
click at [409, 224] on div "Collaborated Folder Belmont Mansion Dr, LLC Bank Statements 2025 [DATE] by [PER…" at bounding box center [857, 230] width 1185 height 40
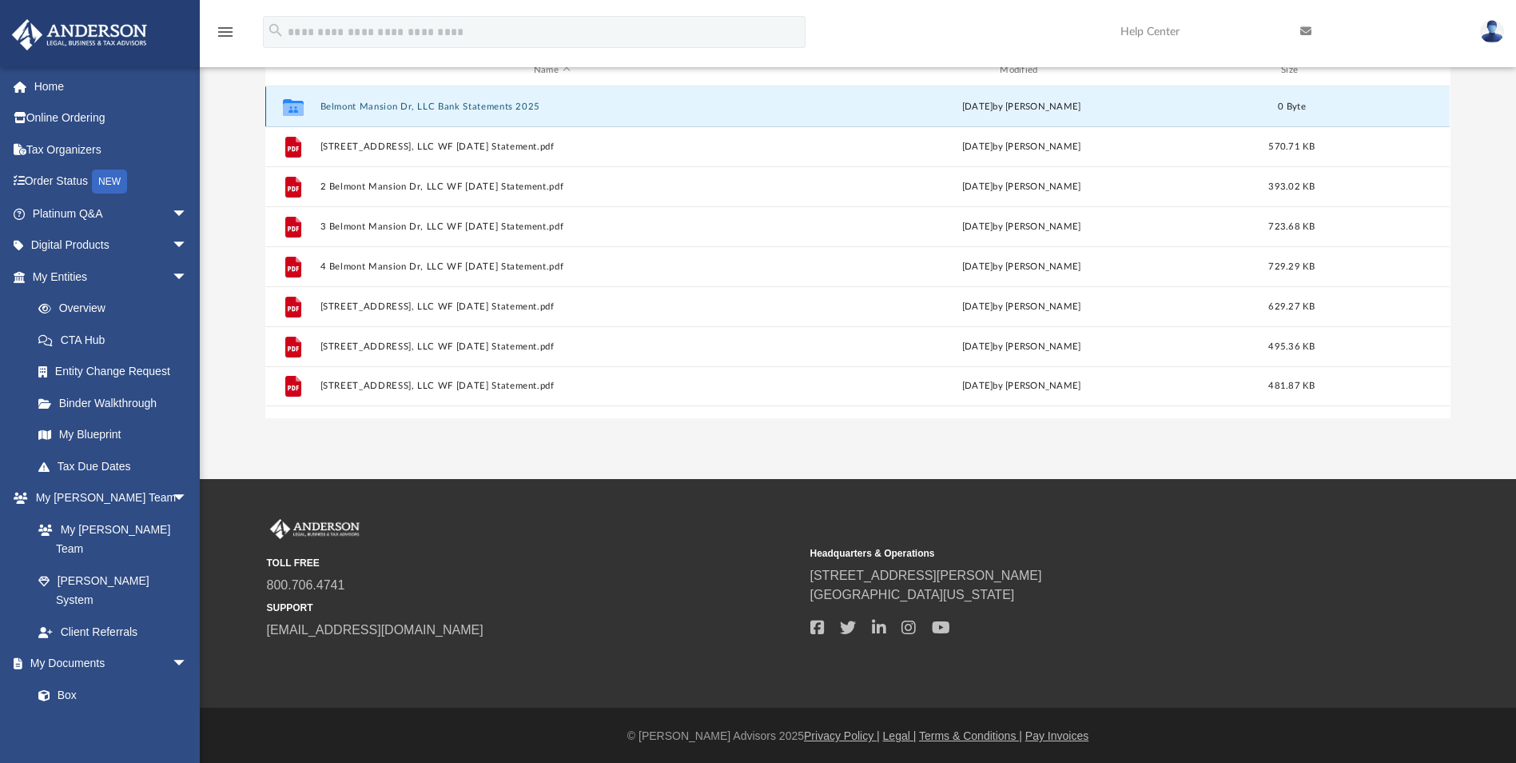
scroll to position [205, 0]
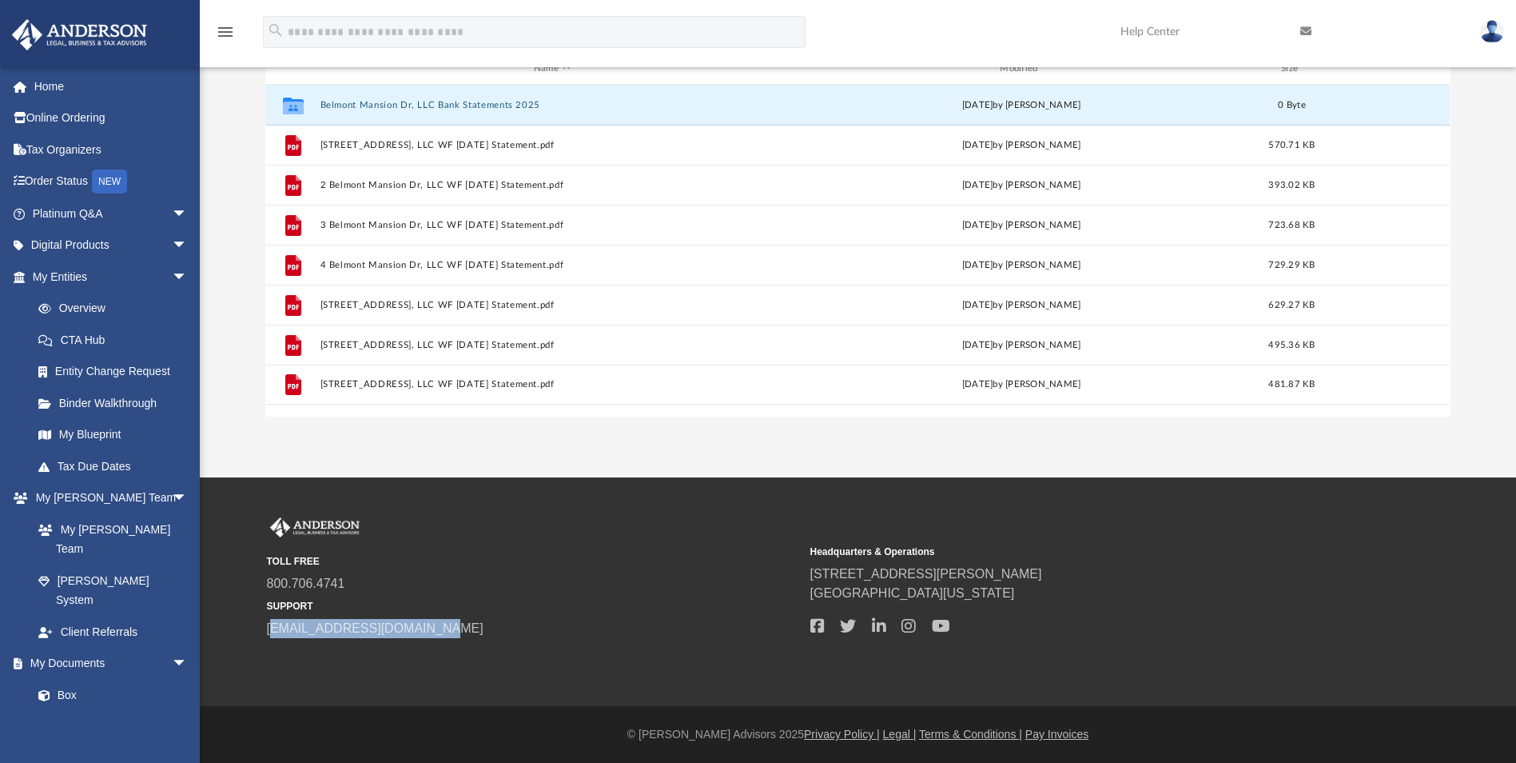
drag, startPoint x: 432, startPoint y: 629, endPoint x: 273, endPoint y: 641, distance: 159.5
click at [273, 641] on div "TOLL FREE 800.706.4741 SUPPORT info@andersonadvisors.com Headquarters & Operati…" at bounding box center [858, 591] width 1207 height 149
click at [443, 619] on span "[EMAIL_ADDRESS][DOMAIN_NAME]" at bounding box center [533, 628] width 532 height 19
drag, startPoint x: 435, startPoint y: 626, endPoint x: 258, endPoint y: 632, distance: 176.8
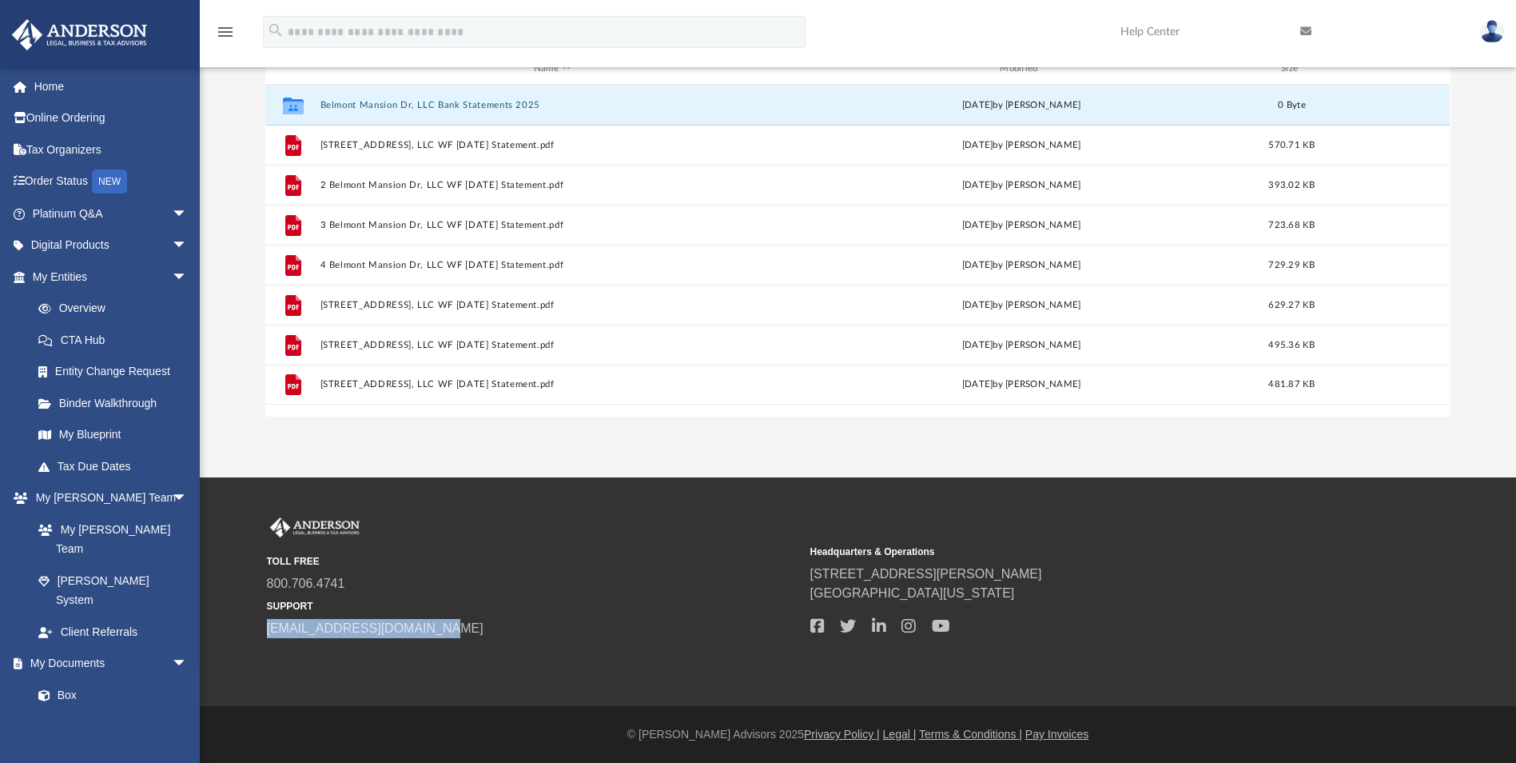
click at [258, 632] on div "TOLL FREE 800.706.4741 SUPPORT info@andersonadvisors.com Headquarters & Operati…" at bounding box center [858, 578] width 1207 height 122
copy link "[EMAIL_ADDRESS][DOMAIN_NAME]"
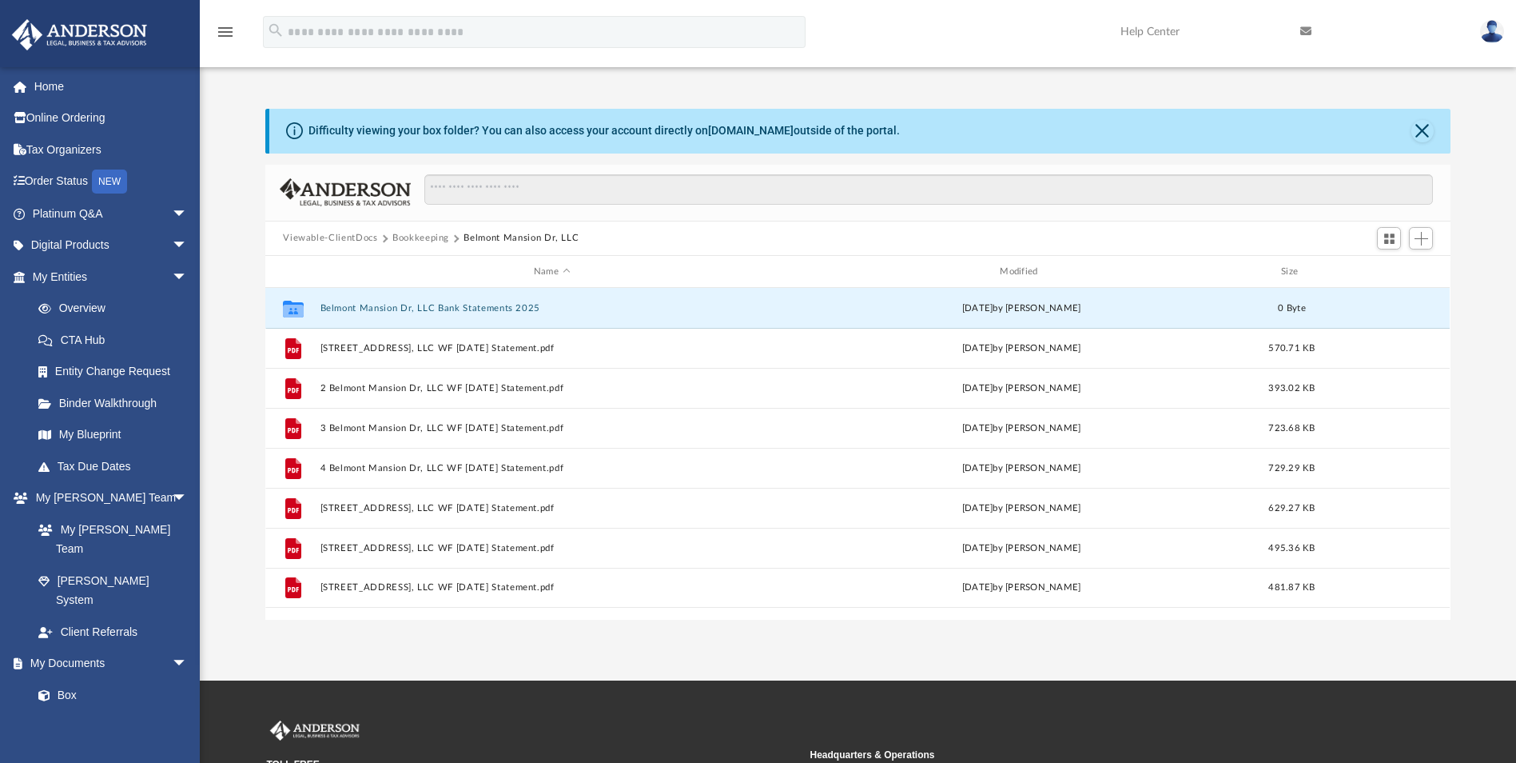
scroll to position [0, 0]
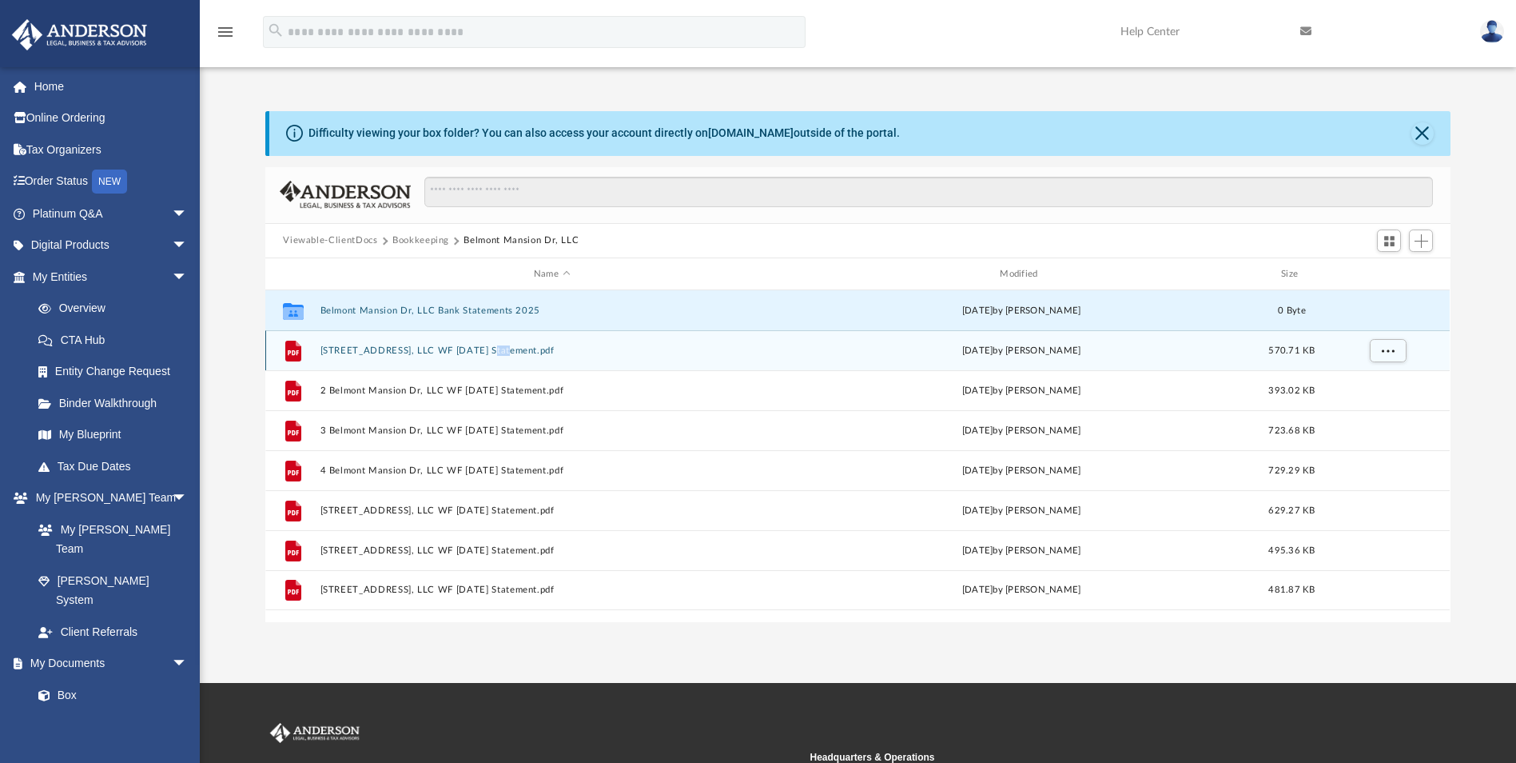
drag, startPoint x: 483, startPoint y: 357, endPoint x: 497, endPoint y: 359, distance: 14.6
click at [497, 359] on div "File 1 Belmont Mansion Dr, LLC WF Jan 2025 Statement.pdf yesterday by Gregory D…" at bounding box center [857, 350] width 1185 height 40
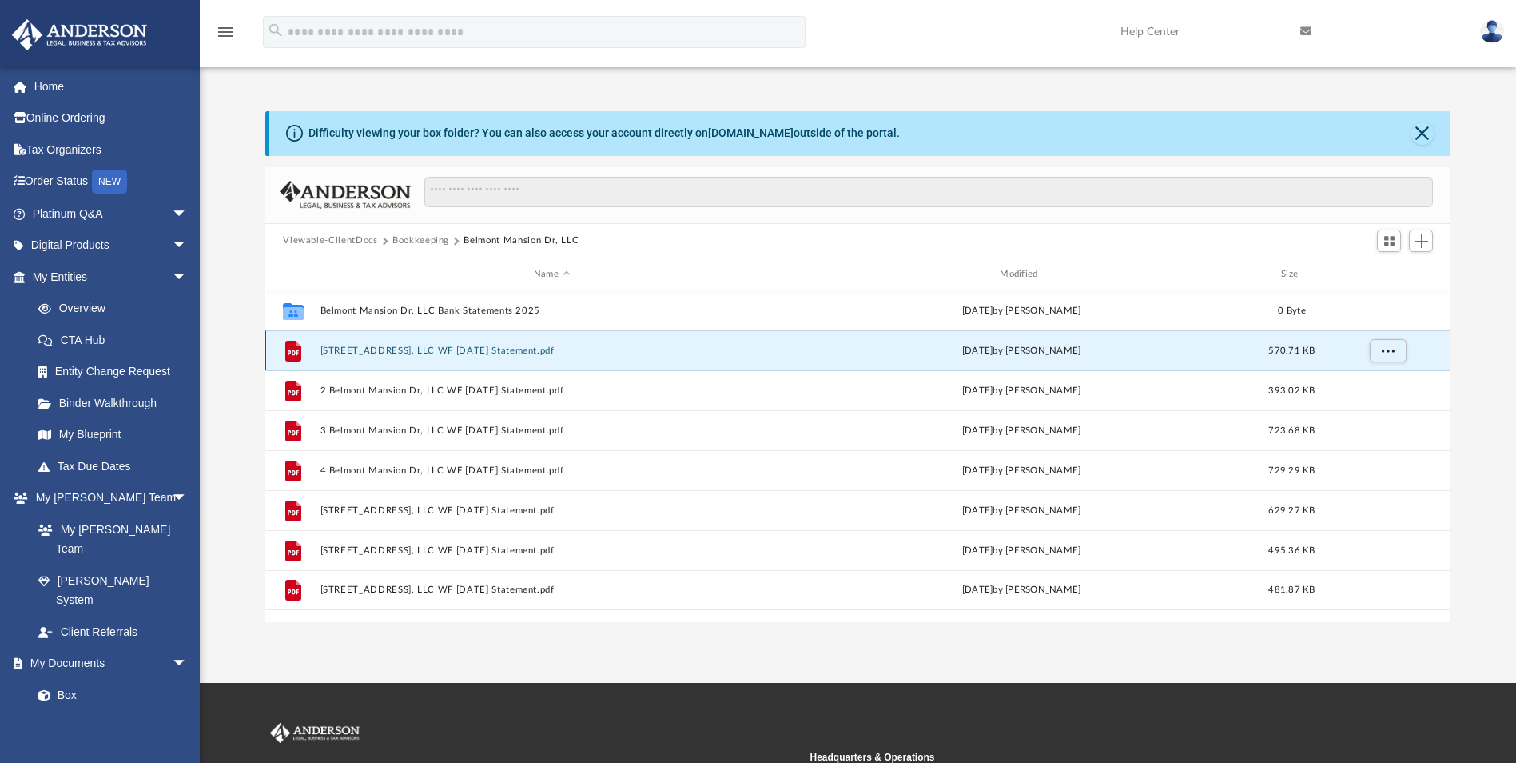
drag, startPoint x: 293, startPoint y: 347, endPoint x: 305, endPoint y: 354, distance: 14.0
click at [305, 354] on icon "File" at bounding box center [294, 351] width 26 height 26
drag, startPoint x: 1388, startPoint y: 354, endPoint x: 1384, endPoint y: 280, distance: 74.4
click at [265, 280] on div "Name Modified Size Collaborated Folder Belmont Mansion Dr, LLC Bank Statements …" at bounding box center [265, 439] width 0 height 363
drag, startPoint x: 1293, startPoint y: 353, endPoint x: 1288, endPoint y: 252, distance: 100.9
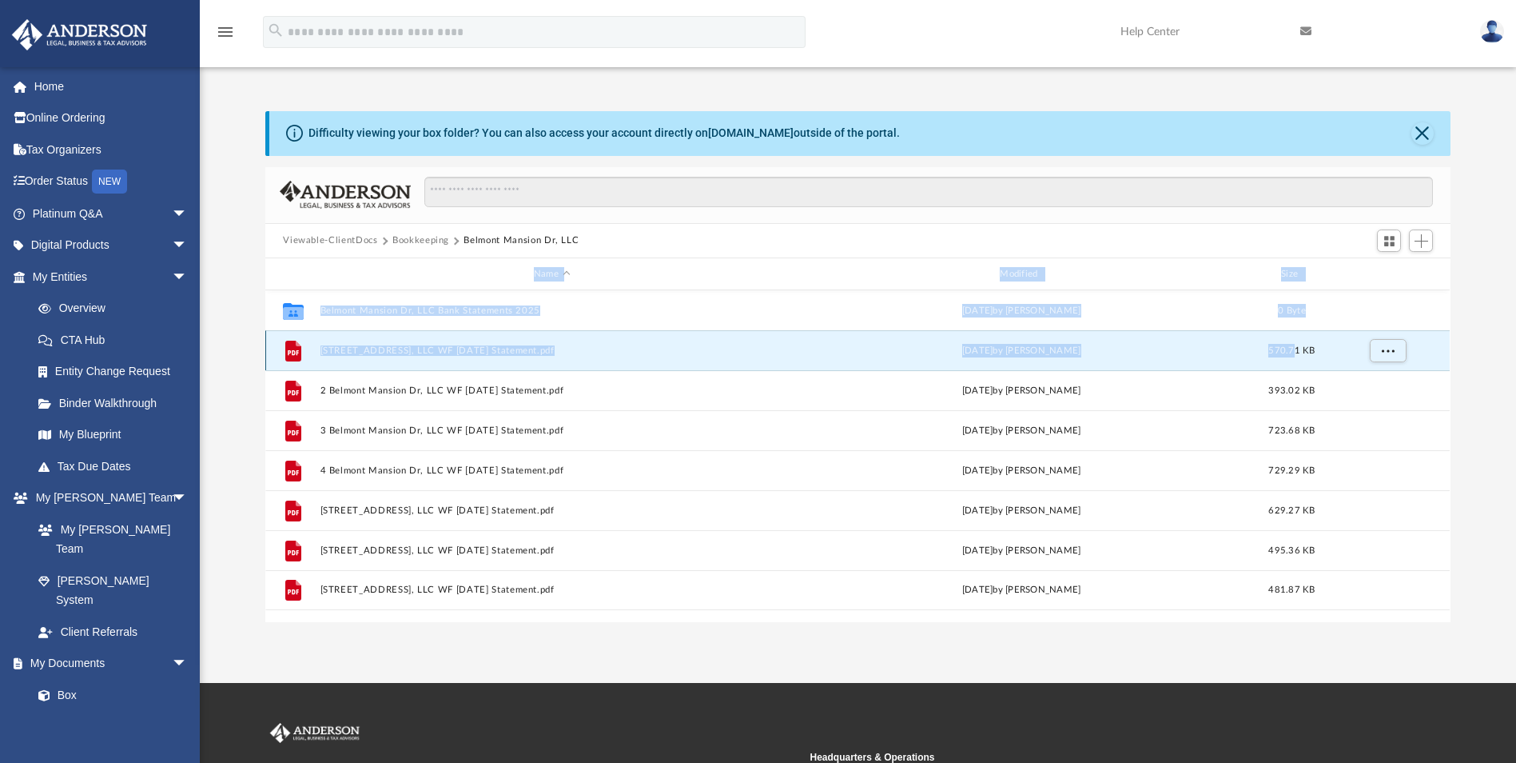
click at [1288, 252] on div "Viewable-ClientDocs Bookkeeping Belmont Mansion Dr, LLC Name Modified Size Coll…" at bounding box center [857, 394] width 1185 height 455
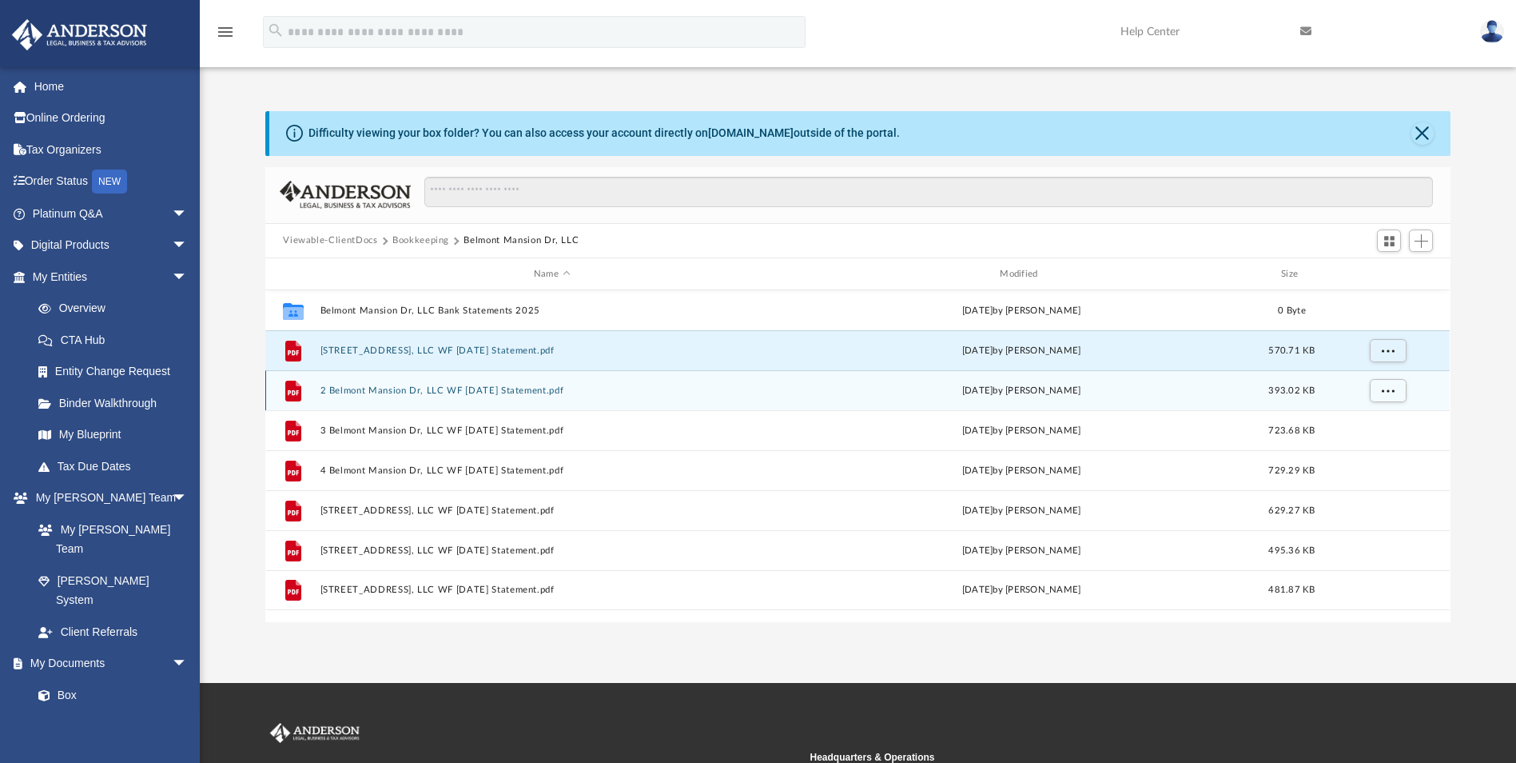
click at [1110, 382] on div "File 2 Belmont Mansion Dr, LLC WF Feb 2025 Statement.pdf yesterday by Gregory D…" at bounding box center [857, 390] width 1185 height 40
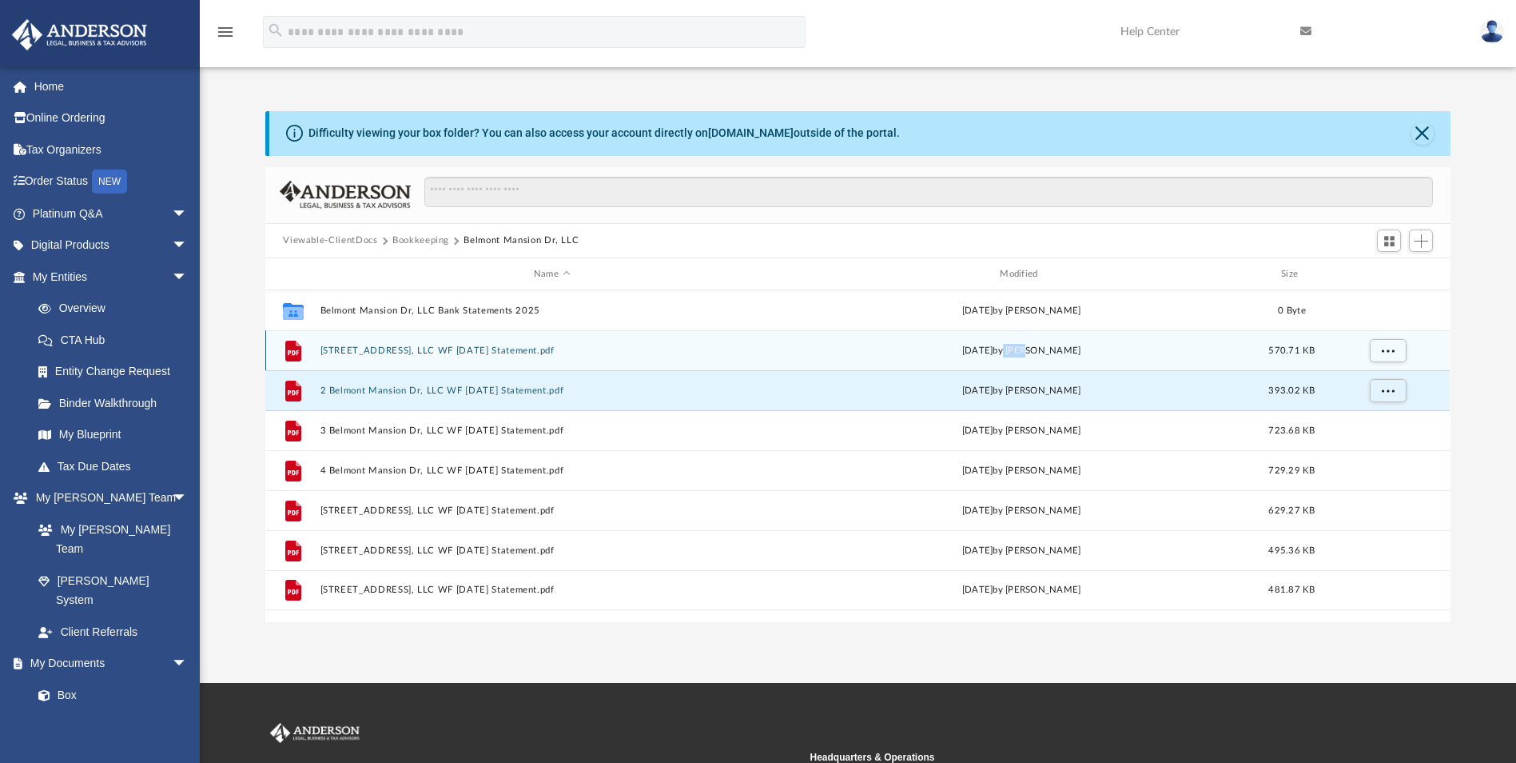
drag, startPoint x: 1032, startPoint y: 355, endPoint x: 1010, endPoint y: 338, distance: 28.0
click at [1010, 337] on div "File 1 Belmont Mansion Dr, LLC WF Jan 2025 Statement.pdf yesterday by Gregory D…" at bounding box center [857, 350] width 1185 height 40
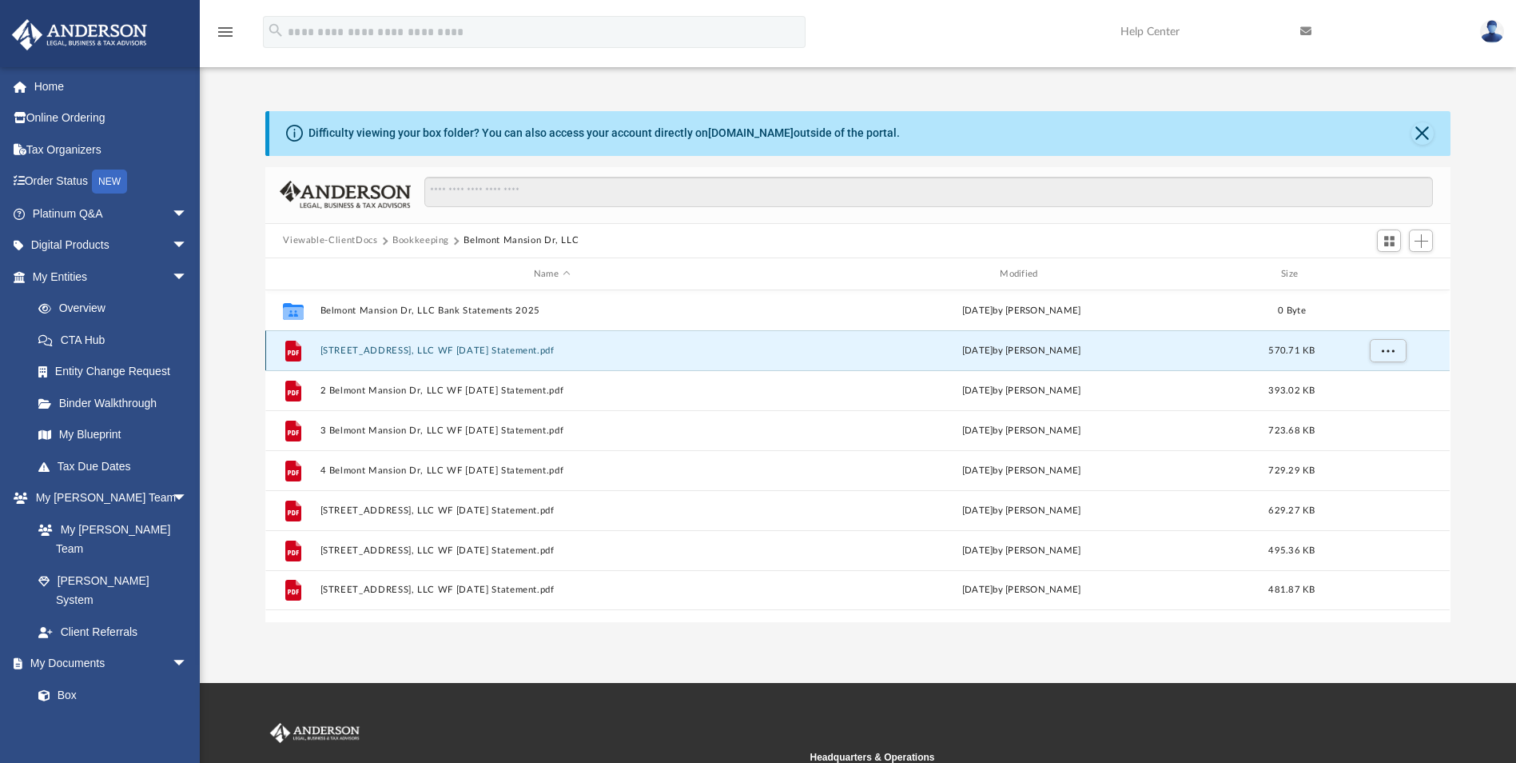
click at [873, 348] on div "yesterday by Gregory D. Kigar" at bounding box center [1022, 351] width 463 height 14
click at [294, 353] on icon "grid" at bounding box center [293, 352] width 11 height 5
click at [1274, 348] on span "570.71 KB" at bounding box center [1292, 350] width 46 height 9
click at [1014, 347] on div "yesterday by Gregory D. Kigar" at bounding box center [1022, 351] width 463 height 14
click at [521, 350] on button "[STREET_ADDRESS], LLC WF [DATE] Statement.pdf" at bounding box center [552, 350] width 463 height 10
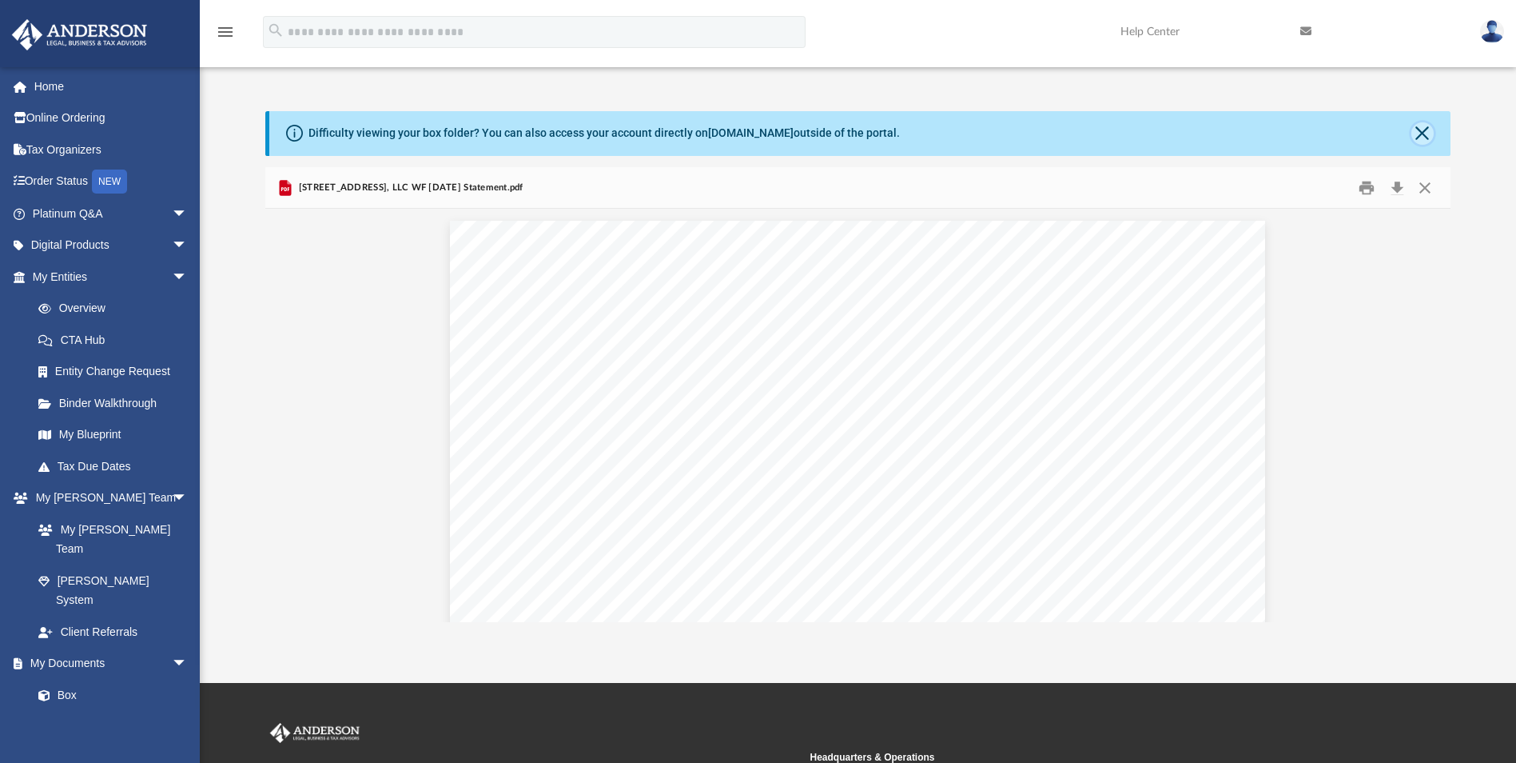
click at [1426, 128] on button "Close" at bounding box center [1423, 133] width 22 height 22
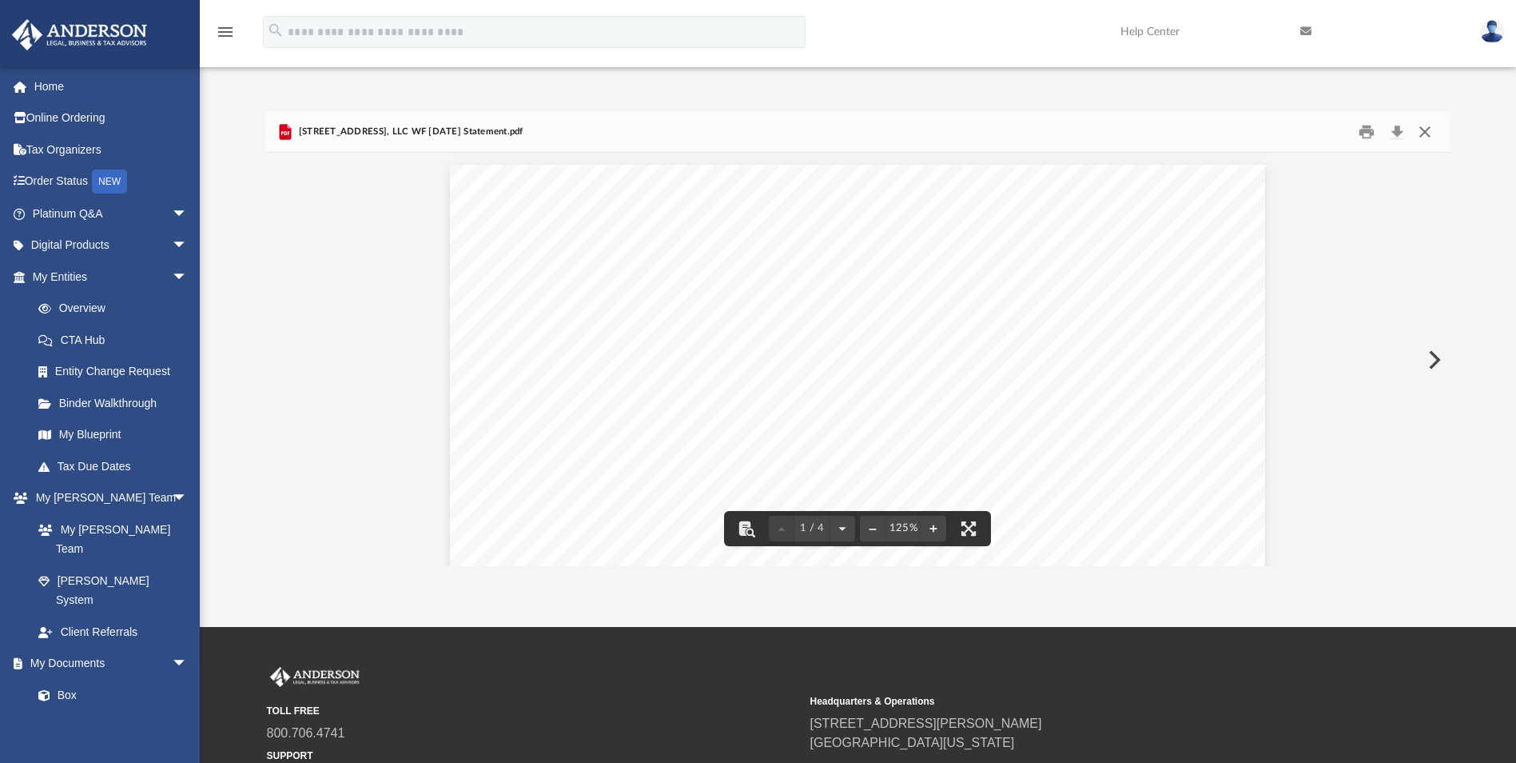
click at [1421, 137] on button "Close" at bounding box center [1425, 131] width 29 height 25
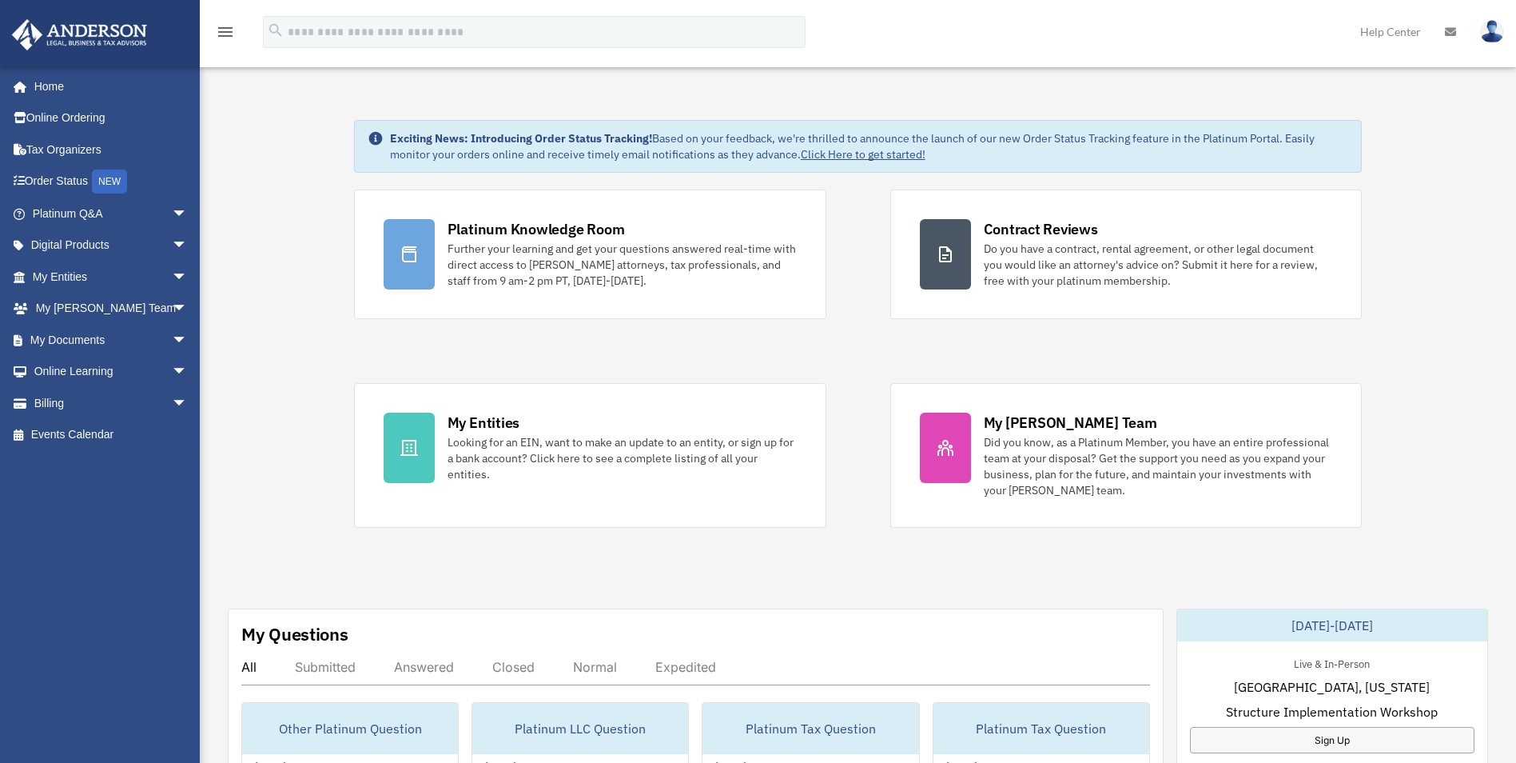
click at [1498, 33] on img at bounding box center [1492, 31] width 24 height 23
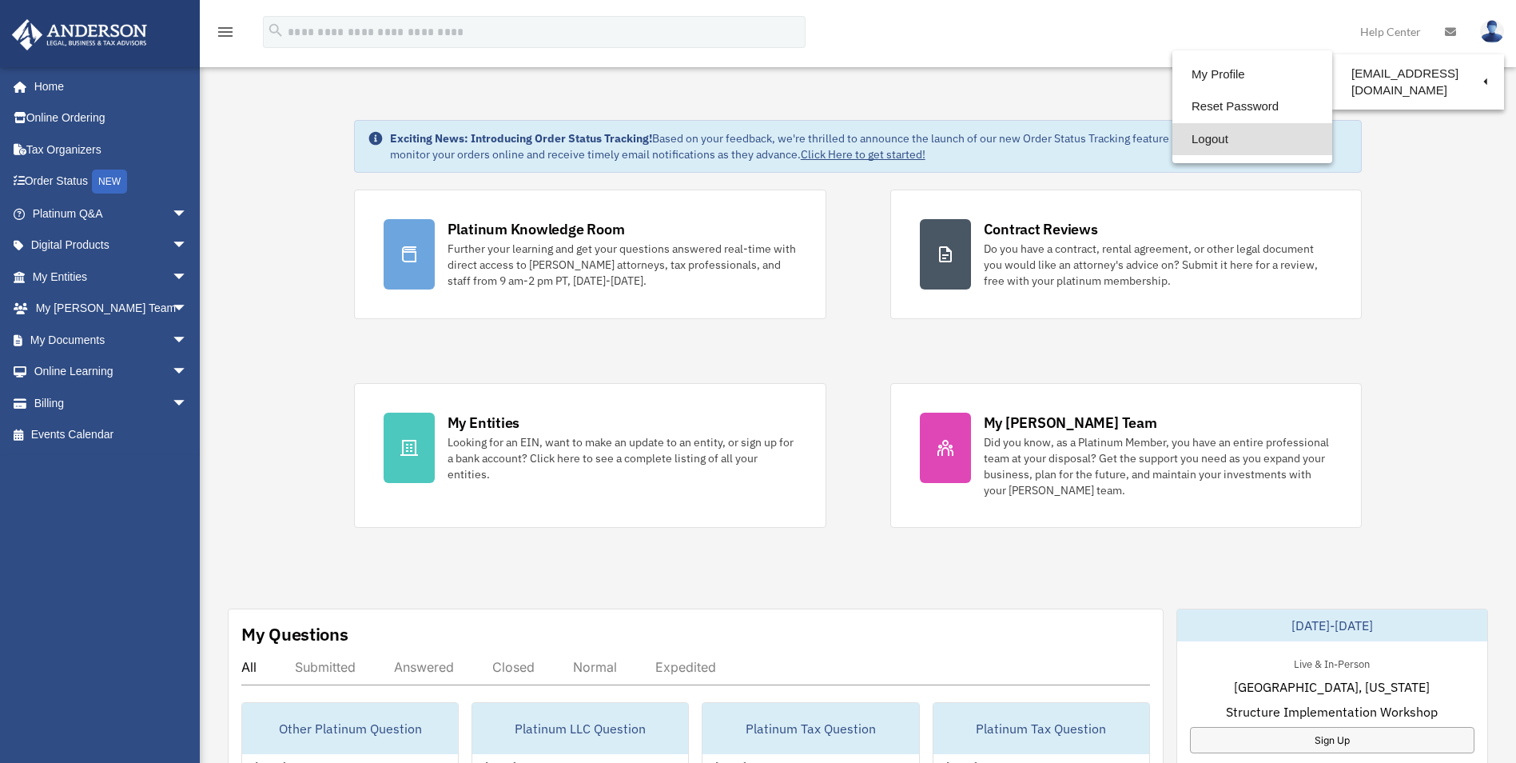
click at [1212, 139] on link "Logout" at bounding box center [1253, 139] width 160 height 33
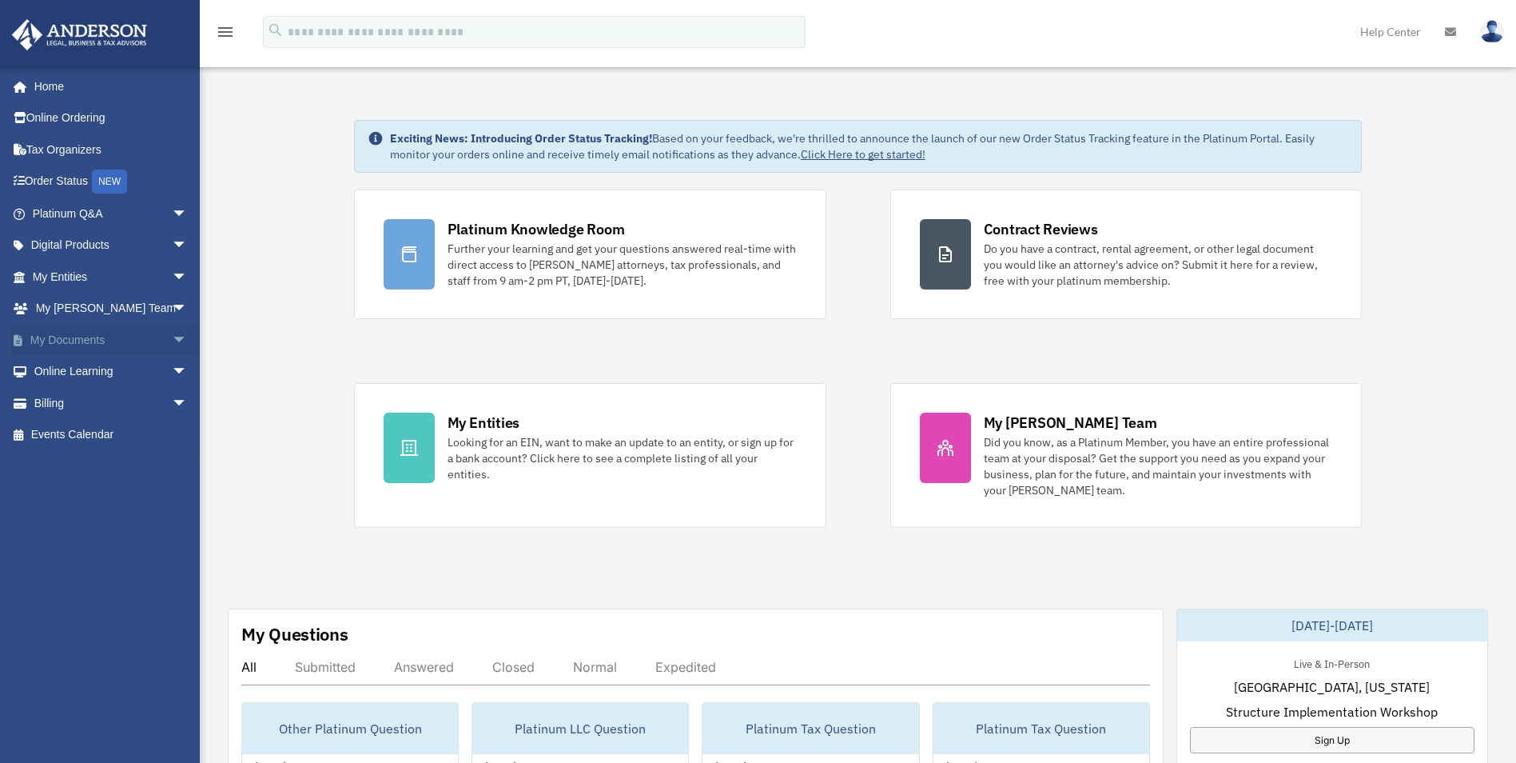
click at [172, 352] on span "arrow_drop_down" at bounding box center [188, 340] width 32 height 33
click at [69, 372] on link "Box" at bounding box center [116, 372] width 189 height 32
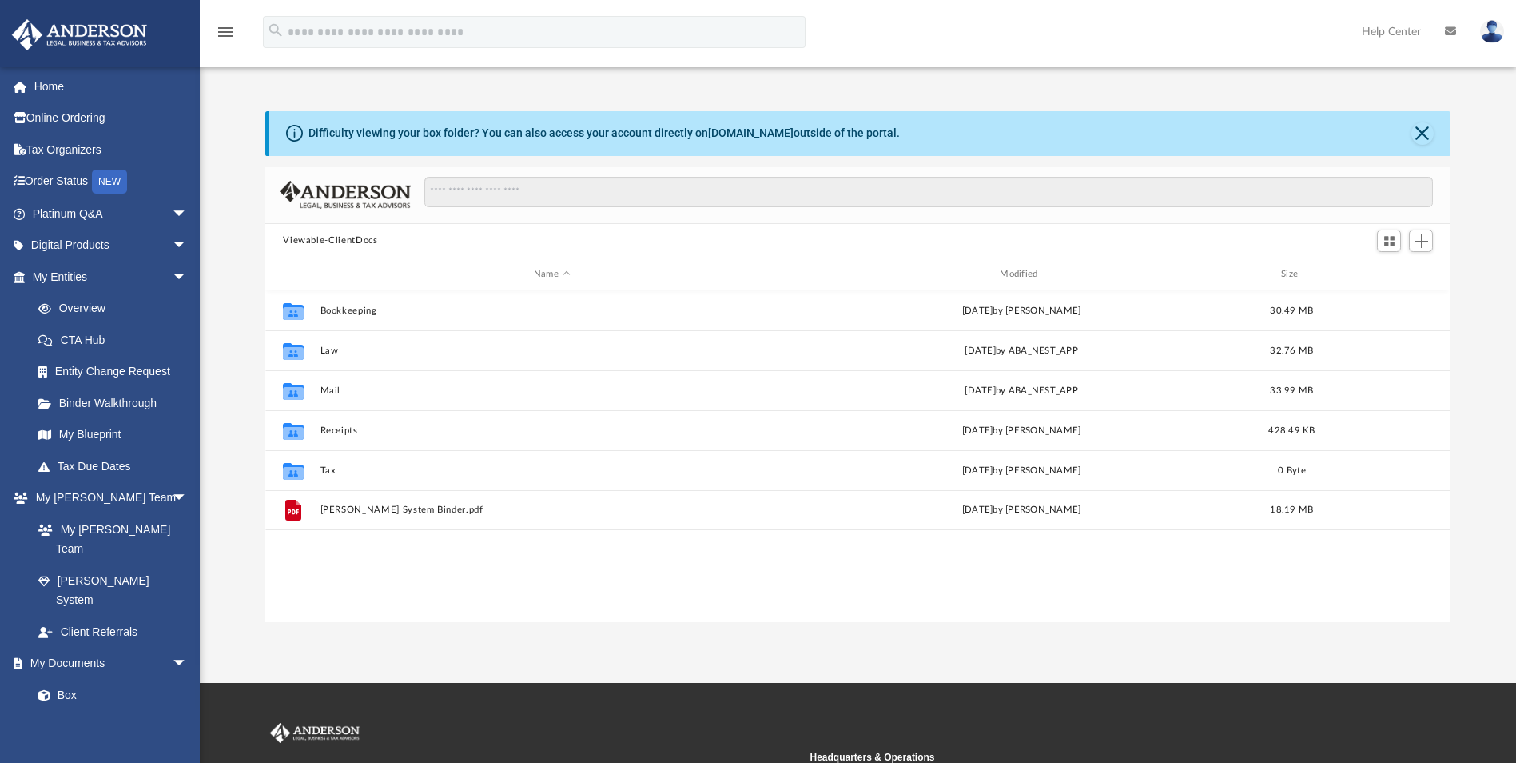
scroll to position [352, 1173]
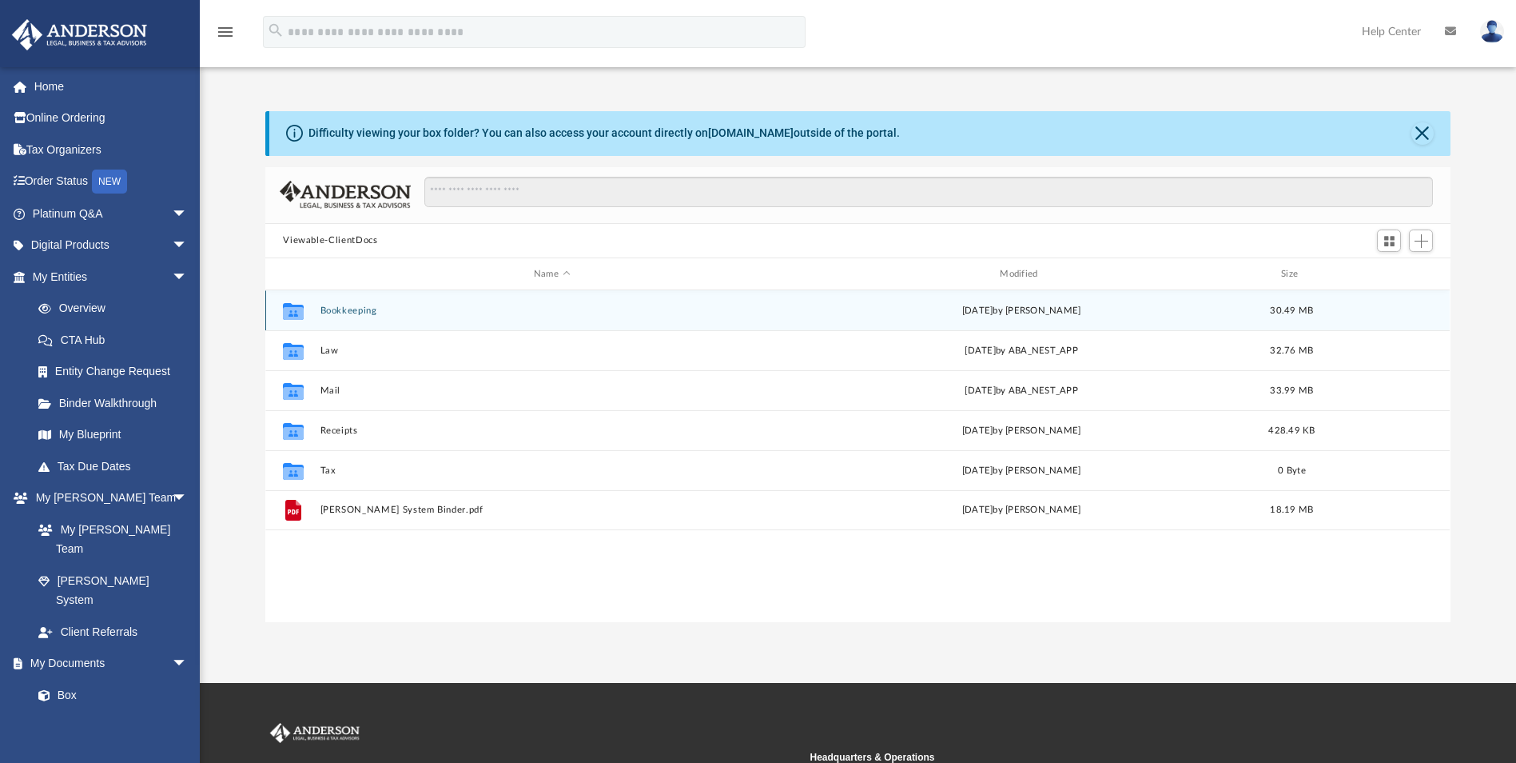
click at [361, 313] on button "Bookkeeping" at bounding box center [552, 310] width 463 height 10
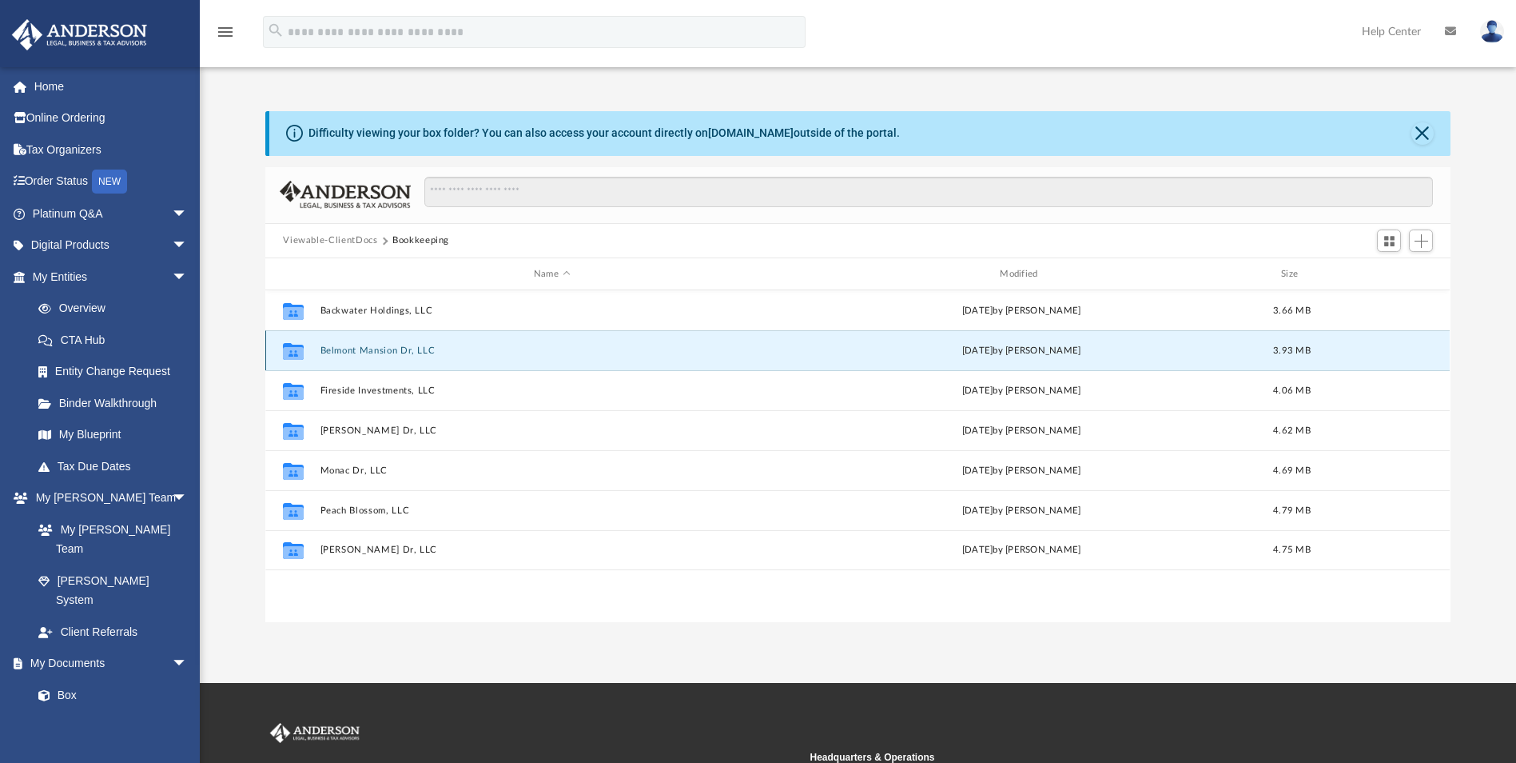
click at [366, 355] on button "Belmont Mansion Dr, LLC" at bounding box center [552, 350] width 463 height 10
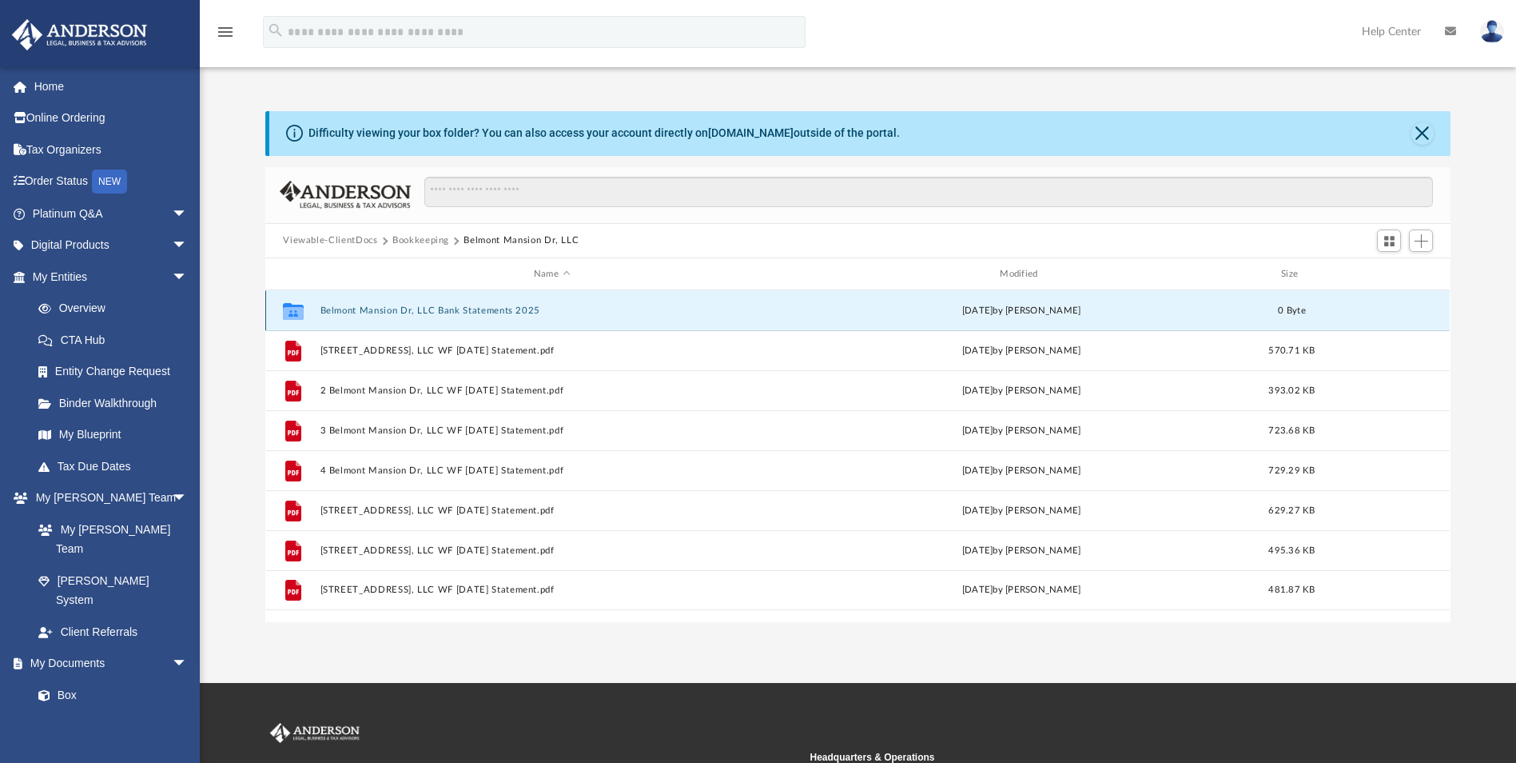
drag, startPoint x: 447, startPoint y: 310, endPoint x: 425, endPoint y: 313, distance: 21.7
click at [425, 313] on button "Belmont Mansion Dr, LLC Bank Statements 2025" at bounding box center [552, 310] width 463 height 10
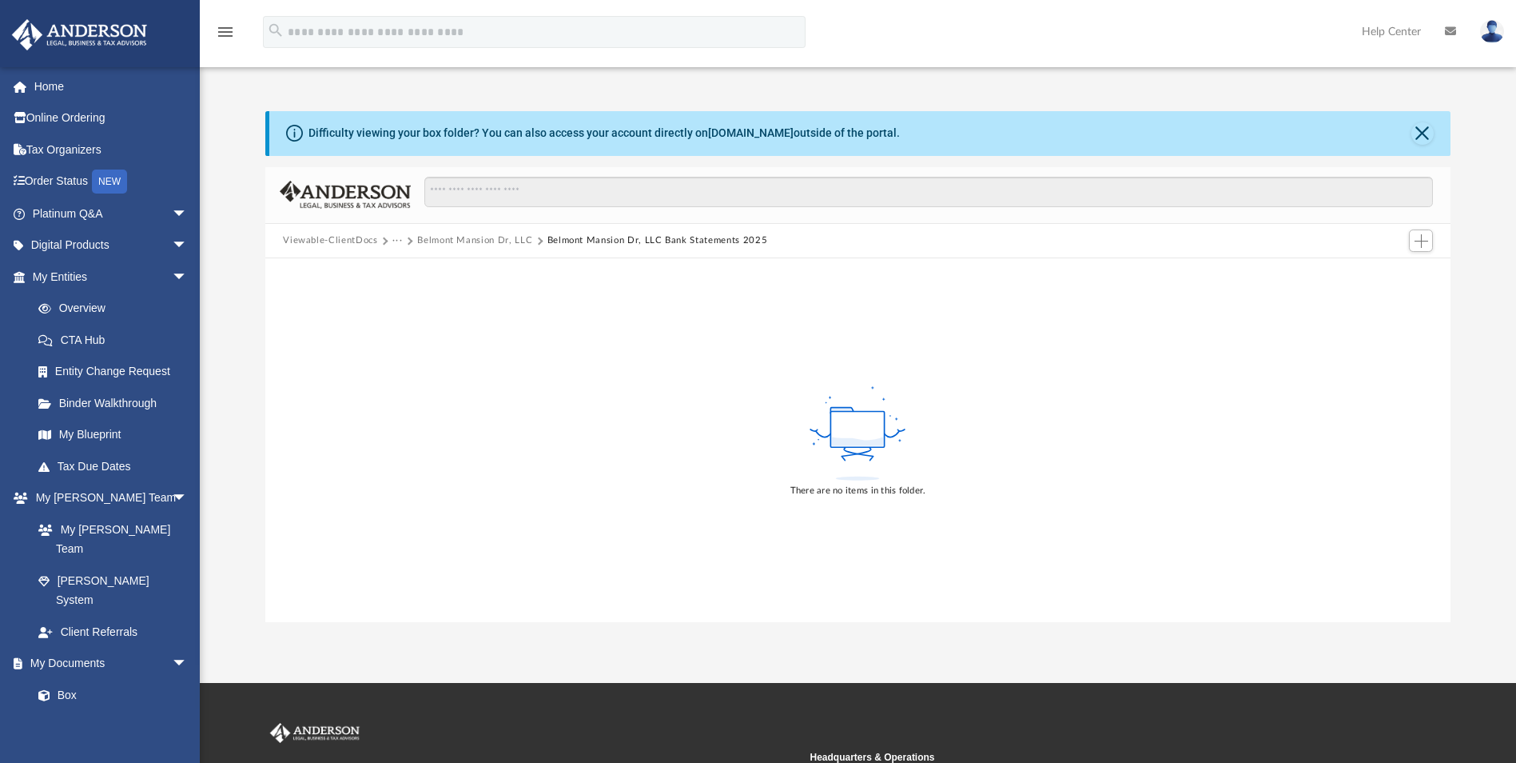
click at [499, 240] on button "Belmont Mansion Dr, LLC" at bounding box center [474, 240] width 115 height 14
